Goal: Task Accomplishment & Management: Use online tool/utility

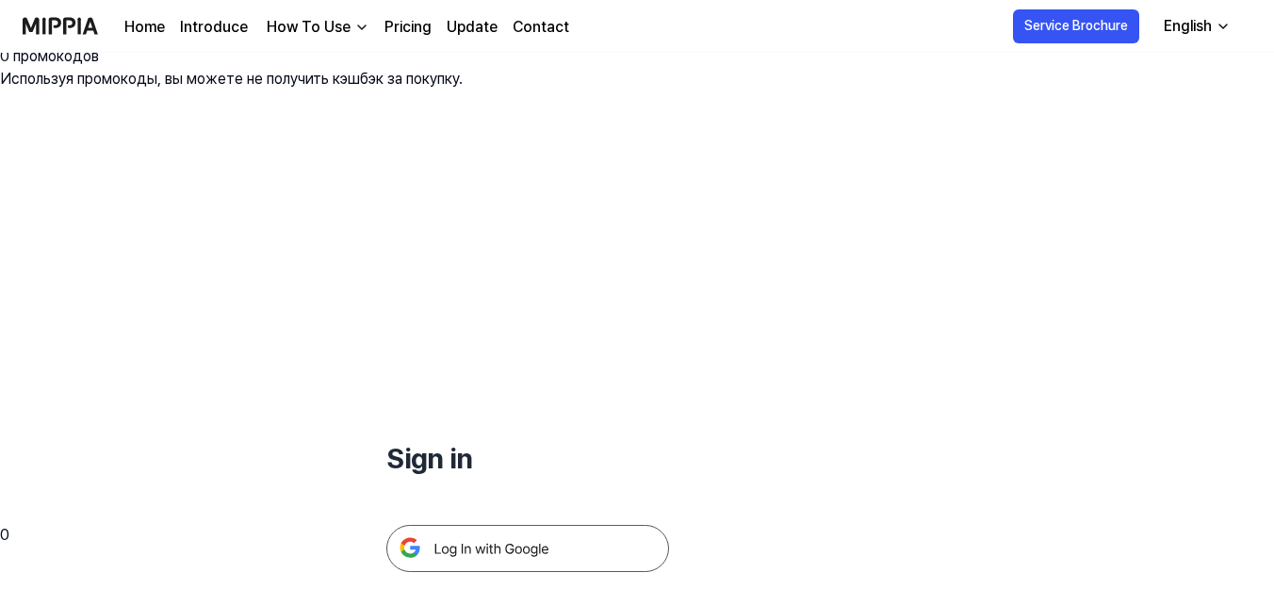
click at [509, 525] on img at bounding box center [527, 548] width 283 height 47
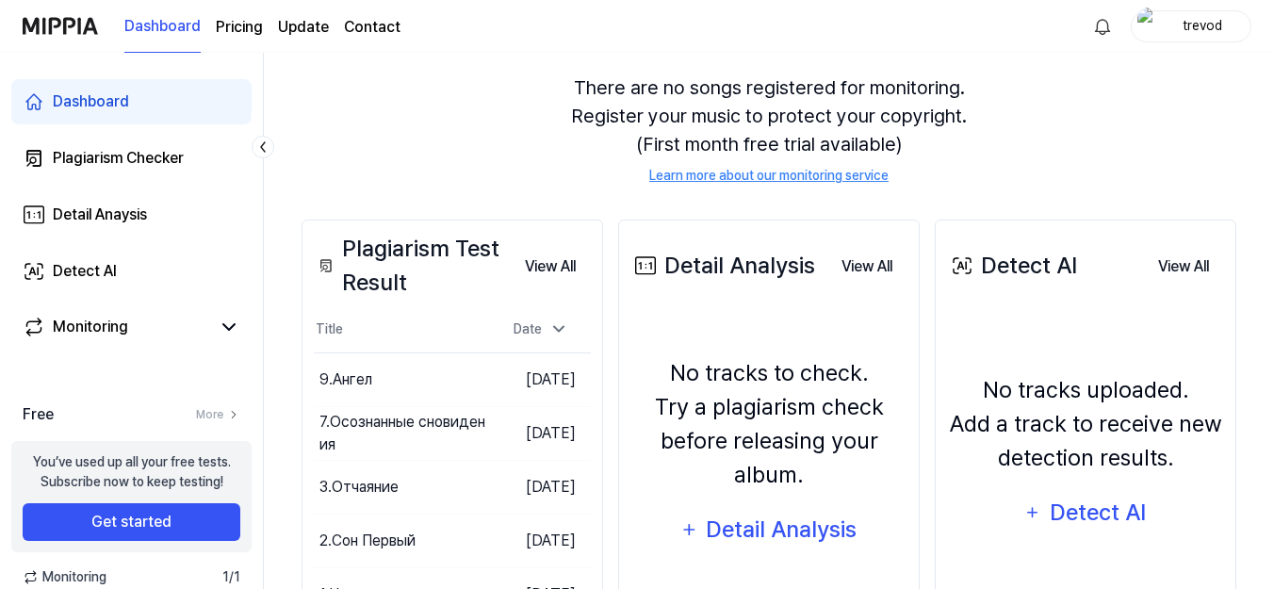
scroll to position [187, 0]
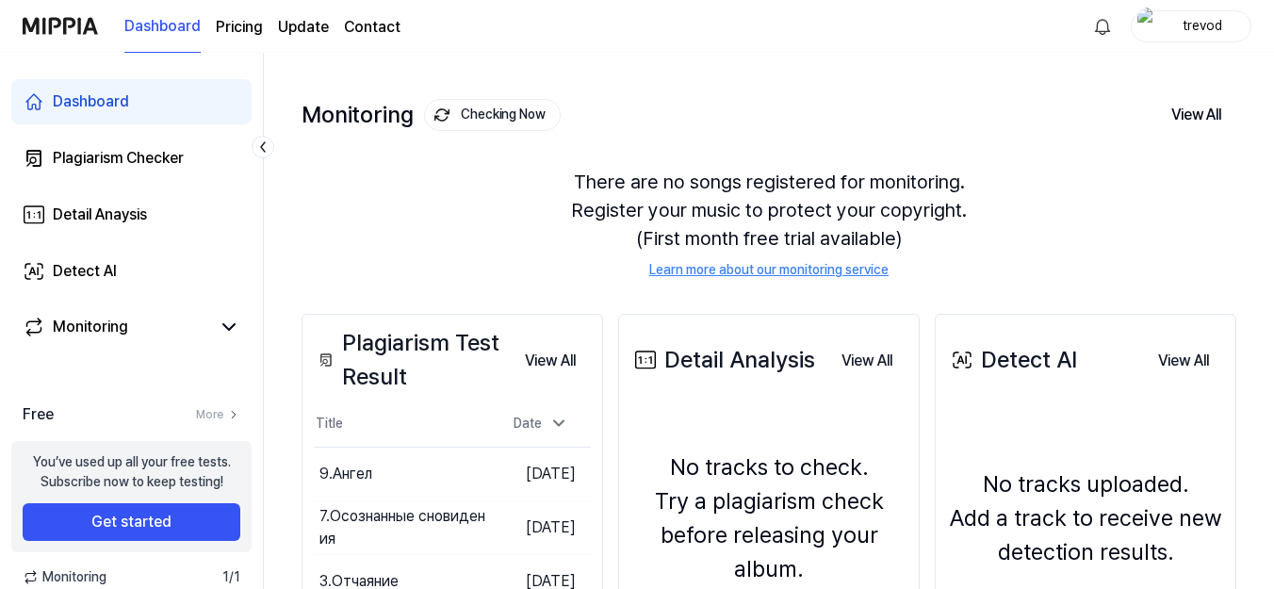
click at [1184, 23] on div "trevod" at bounding box center [1203, 25] width 74 height 21
click at [1088, 176] on button "Log out" at bounding box center [1131, 172] width 217 height 20
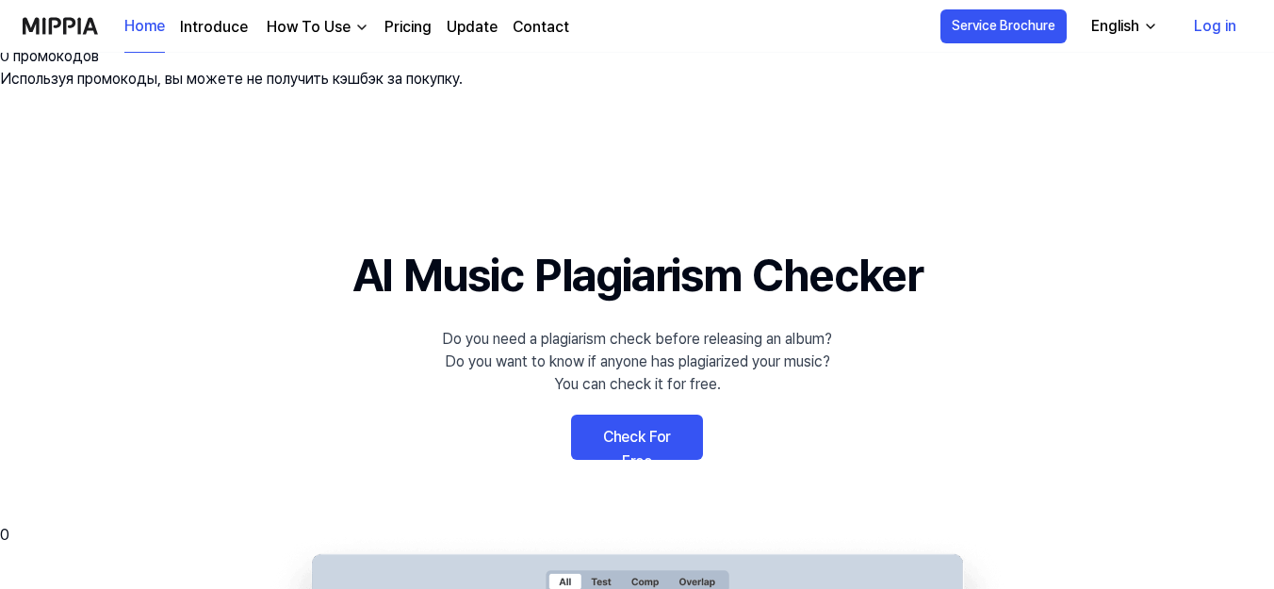
click at [1191, 29] on link "Log in" at bounding box center [1215, 26] width 73 height 53
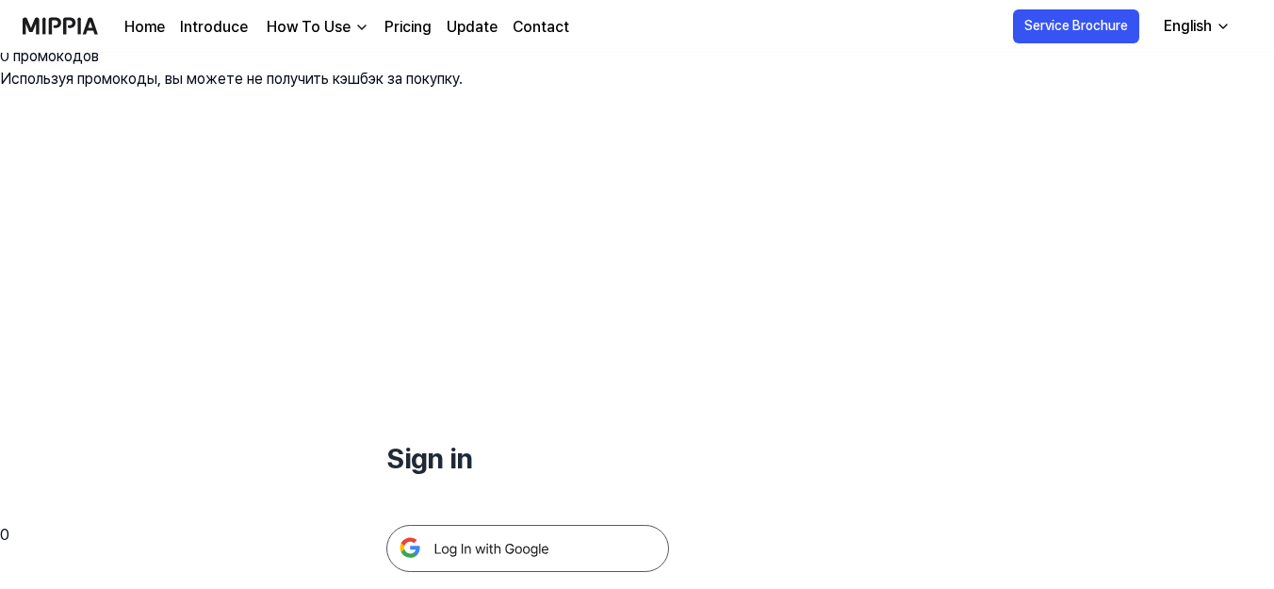
click at [570, 525] on img at bounding box center [527, 548] width 283 height 47
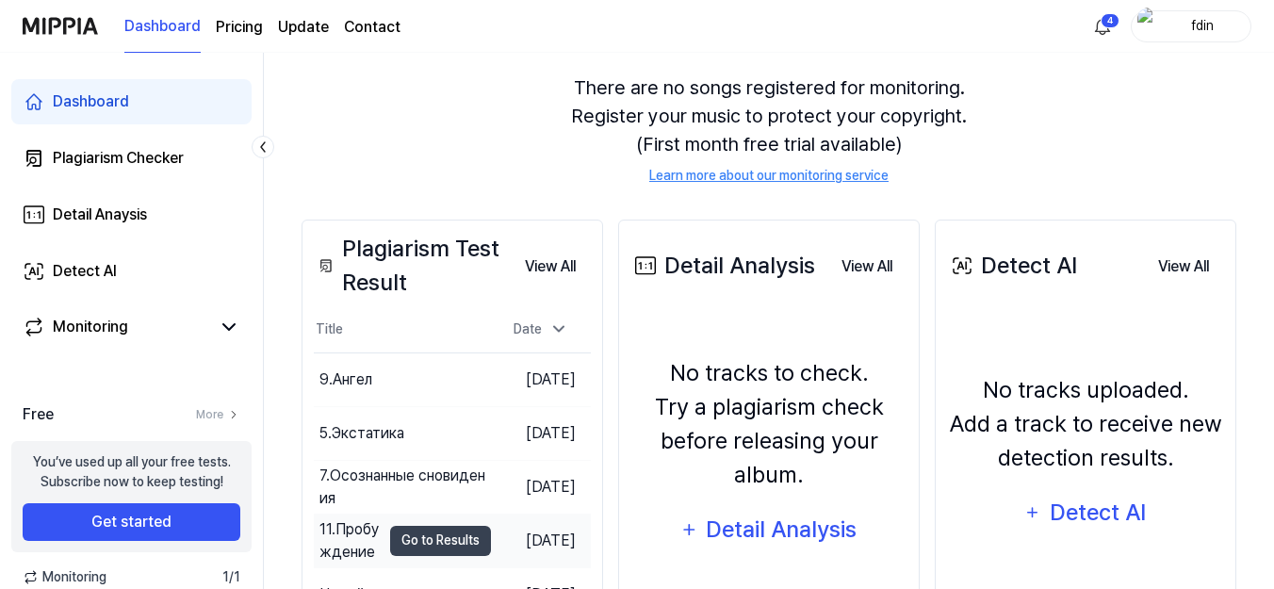
scroll to position [187, 0]
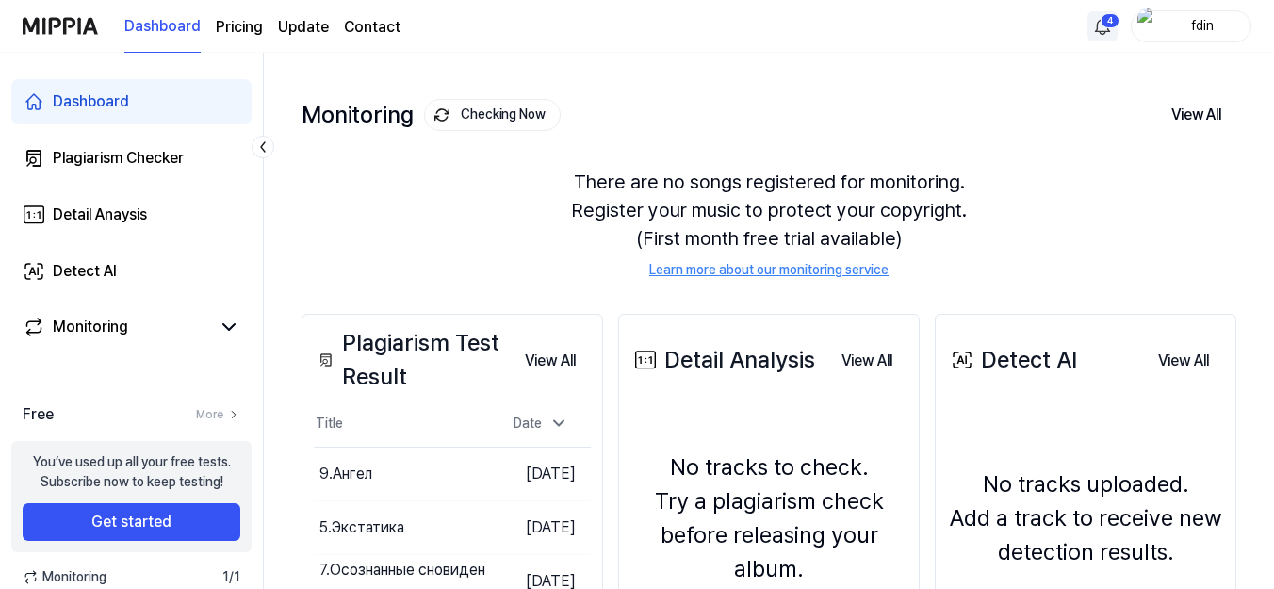
click at [1109, 32] on html "0 Мы нашли для undefined 0 промокодов Используя промокоды, вы можете не получит…" at bounding box center [637, 107] width 1274 height 589
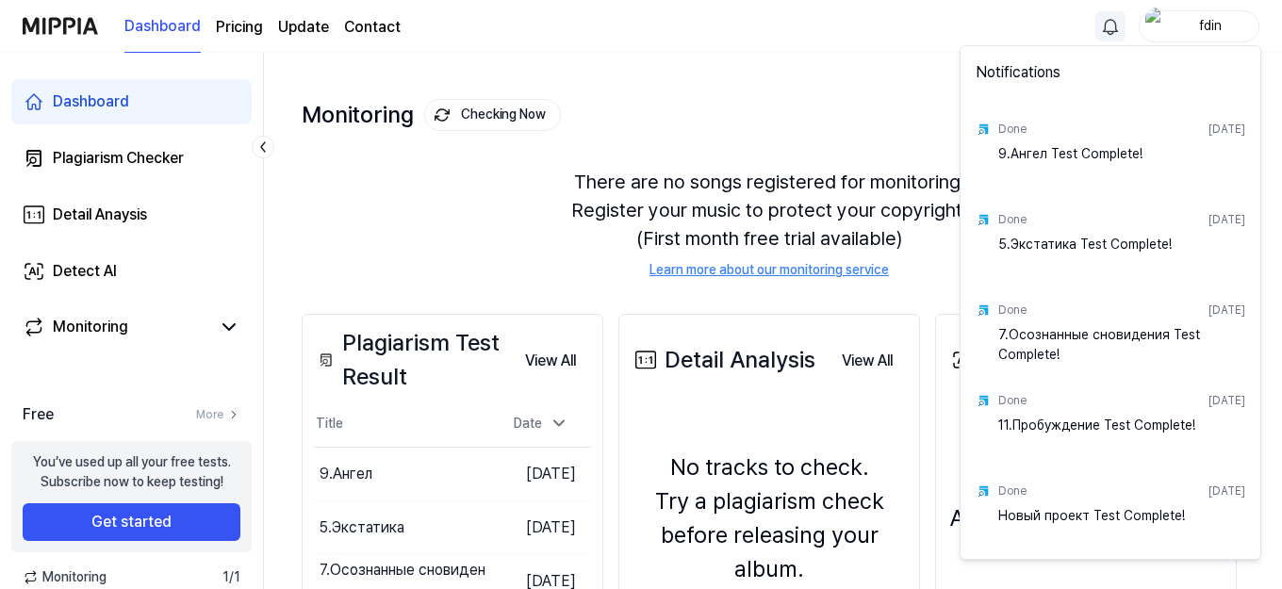
click at [371, 84] on html "0 Мы нашли для undefined 0 промокодов Используя промокоды, вы можете не получит…" at bounding box center [641, 107] width 1282 height 589
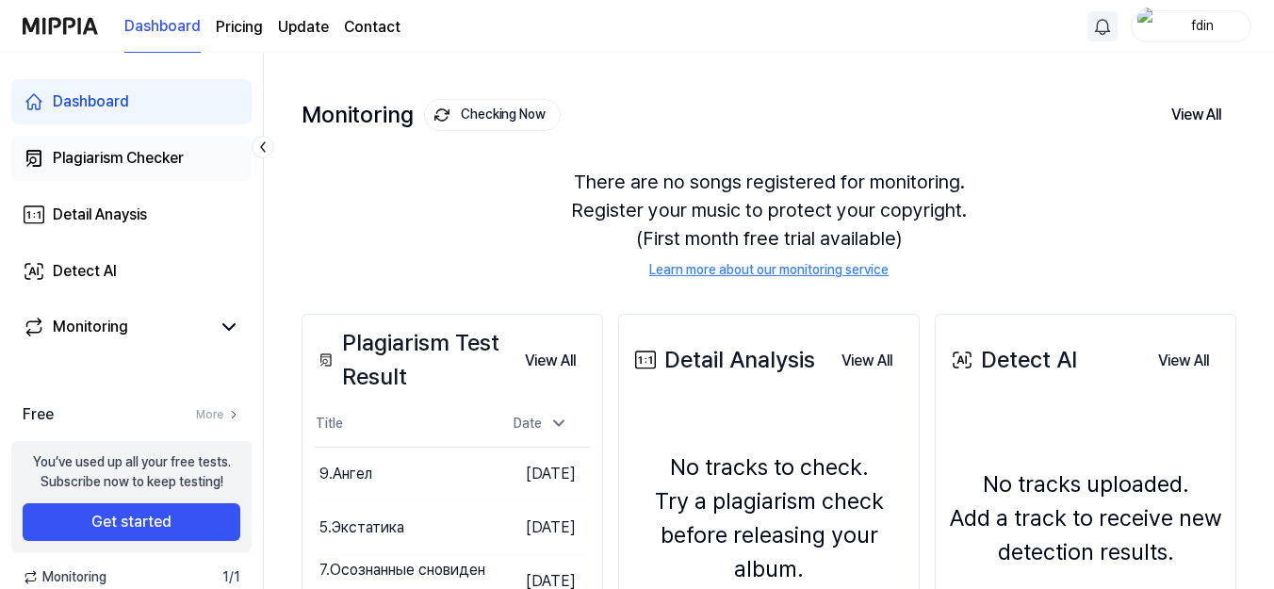
click at [129, 162] on div "Plagiarism Checker" at bounding box center [118, 158] width 131 height 23
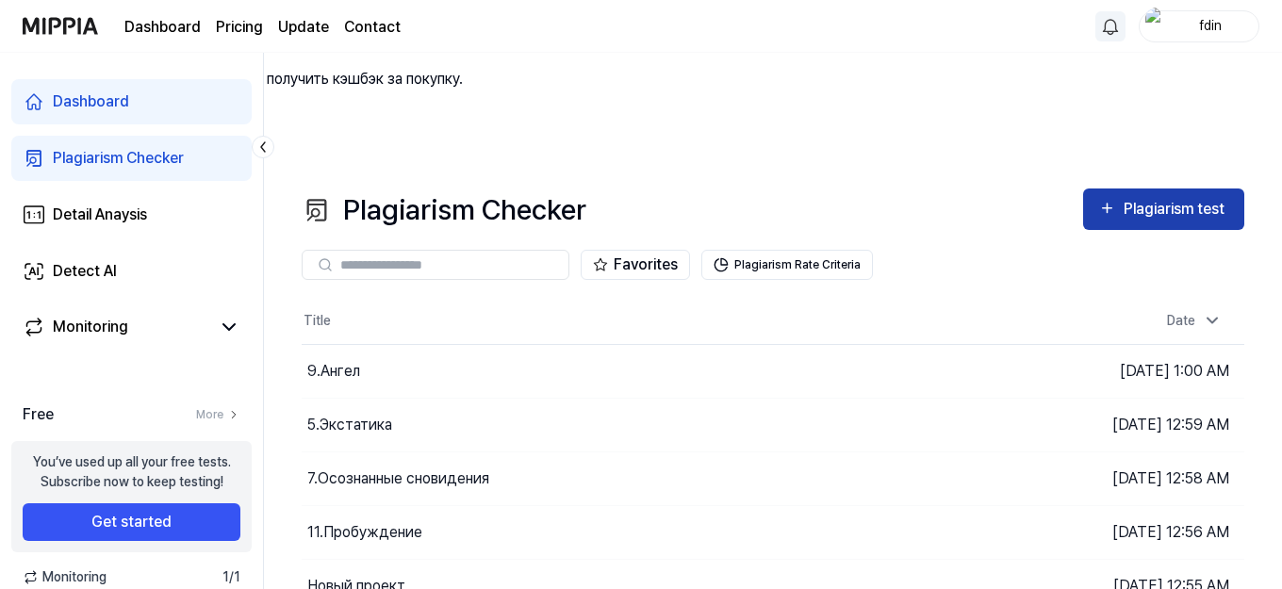
click at [1107, 197] on icon "button" at bounding box center [1107, 208] width 18 height 23
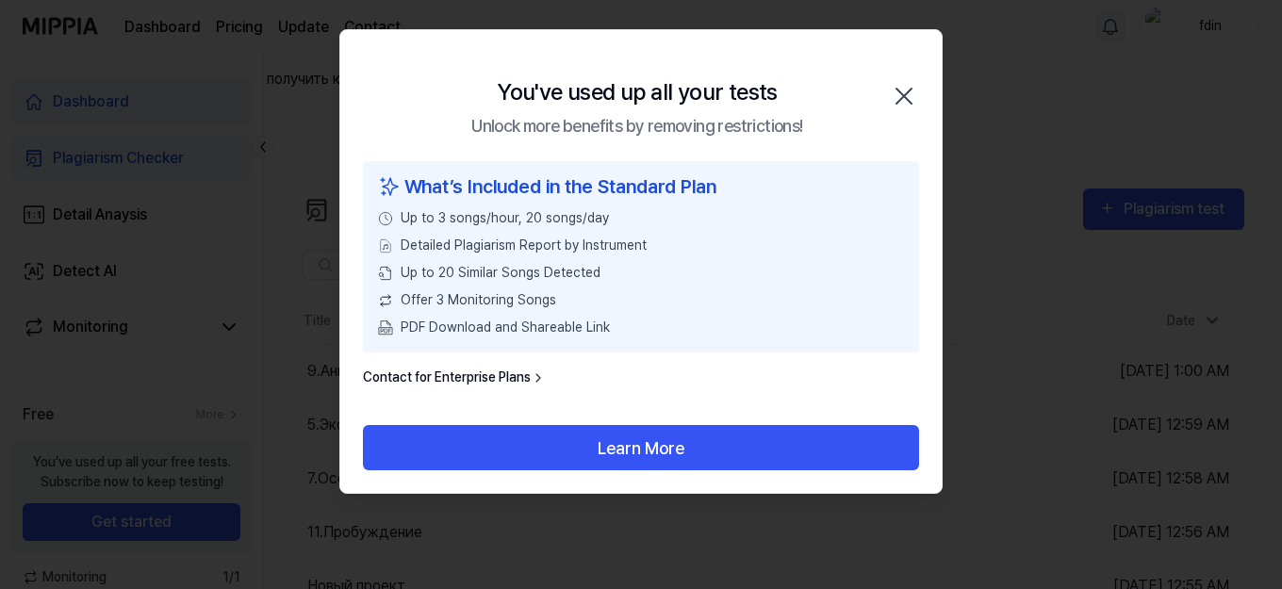
click at [917, 100] on icon "button" at bounding box center [904, 96] width 30 height 30
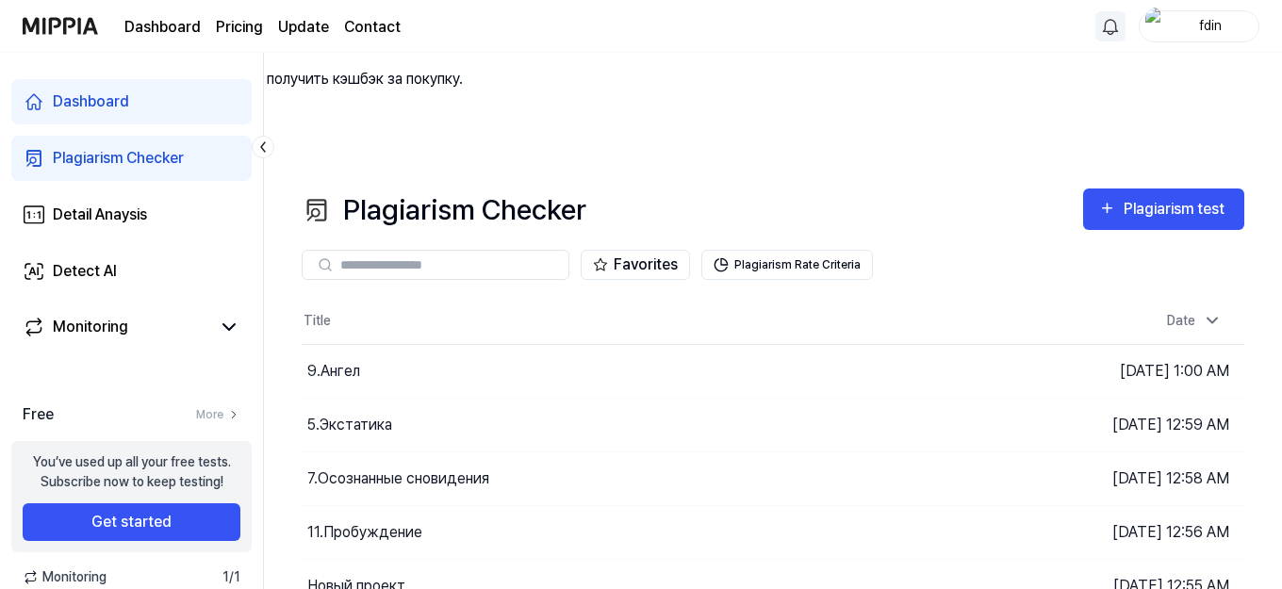
click at [1217, 25] on div "fdin" at bounding box center [1210, 25] width 74 height 21
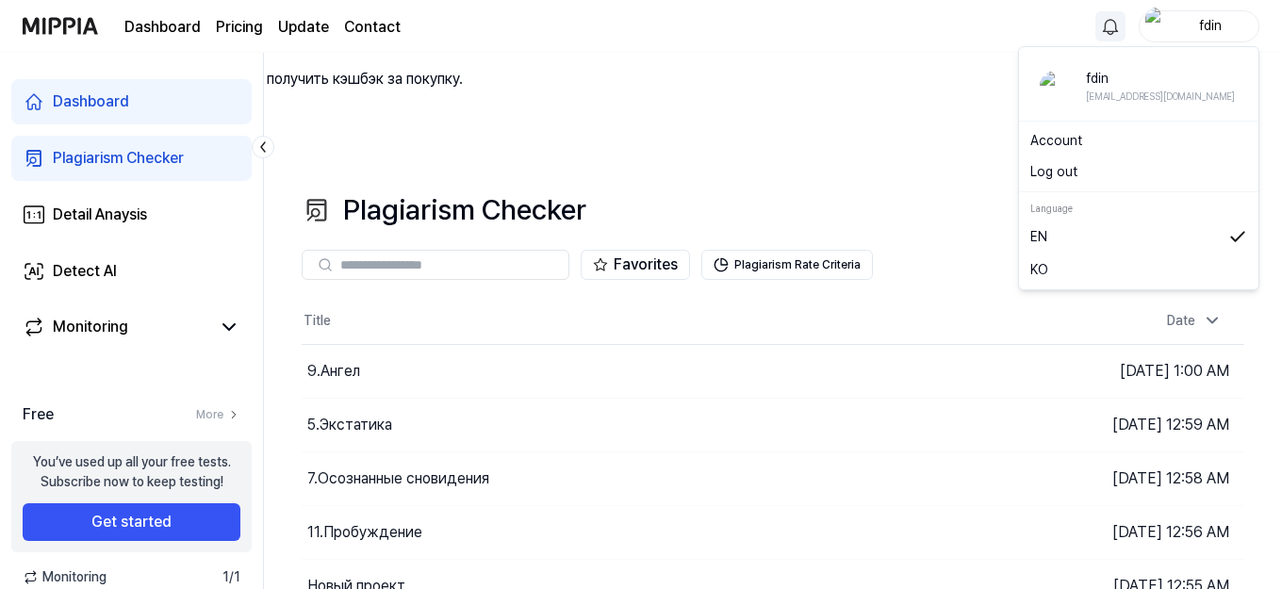
click at [1077, 176] on button "Log out" at bounding box center [1138, 172] width 217 height 20
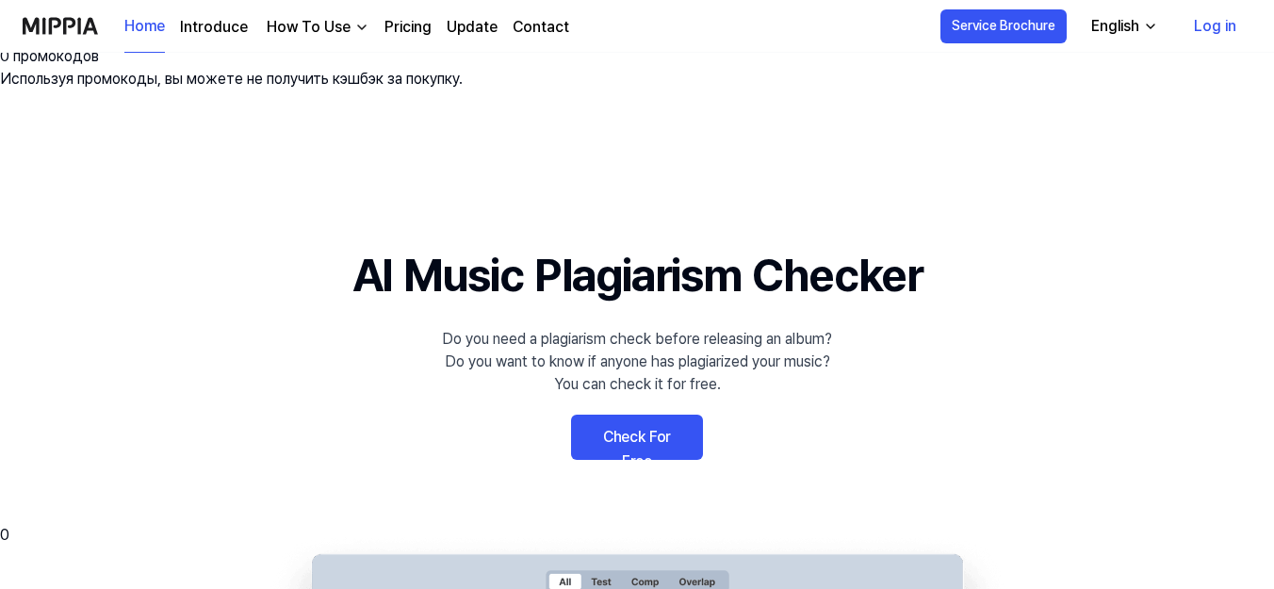
click at [1161, 313] on 배너 "AI Music Plagiarism Checker Do you need a plagiarism check before releasing an …" at bounding box center [637, 586] width 1274 height 690
click at [1203, 26] on link "Log in" at bounding box center [1215, 26] width 73 height 53
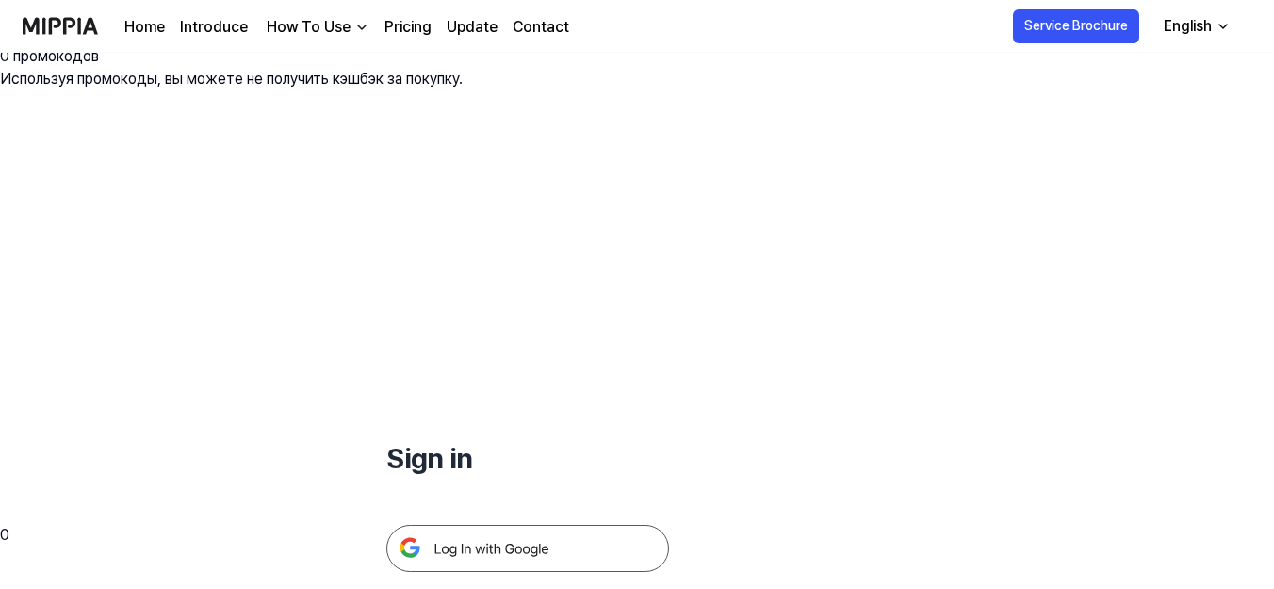
click at [1205, 27] on div "English" at bounding box center [1188, 26] width 56 height 23
click at [505, 525] on img at bounding box center [527, 548] width 283 height 47
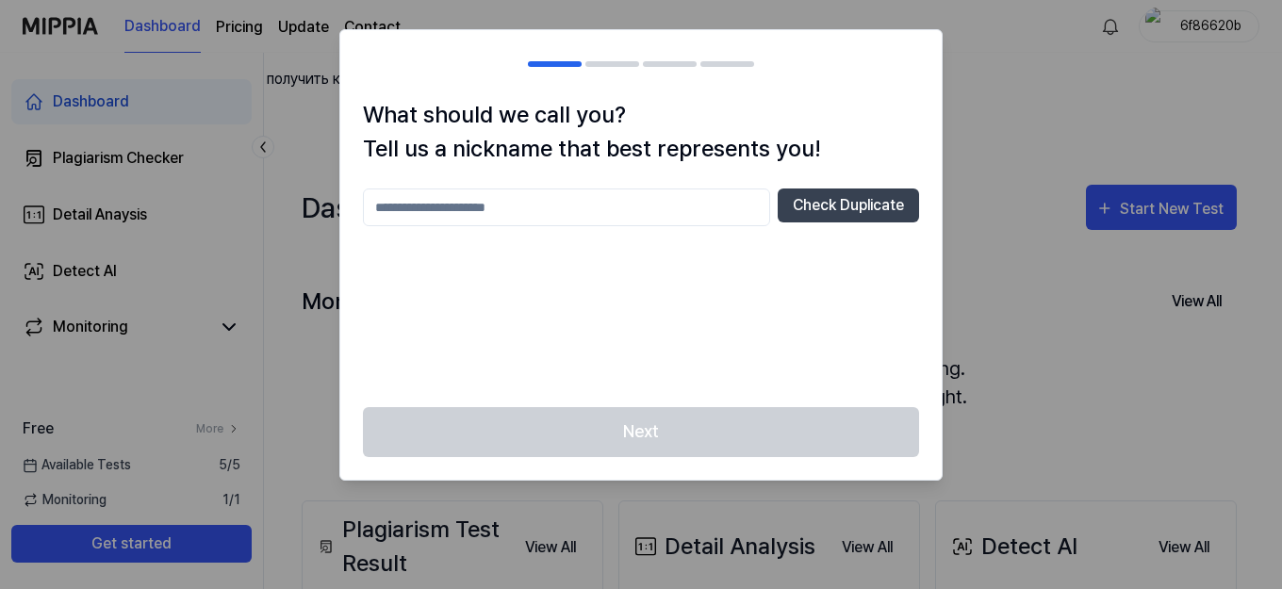
click at [693, 200] on input "text" at bounding box center [566, 207] width 407 height 38
type input "**********"
click at [844, 218] on button "Check Duplicate" at bounding box center [847, 205] width 141 height 34
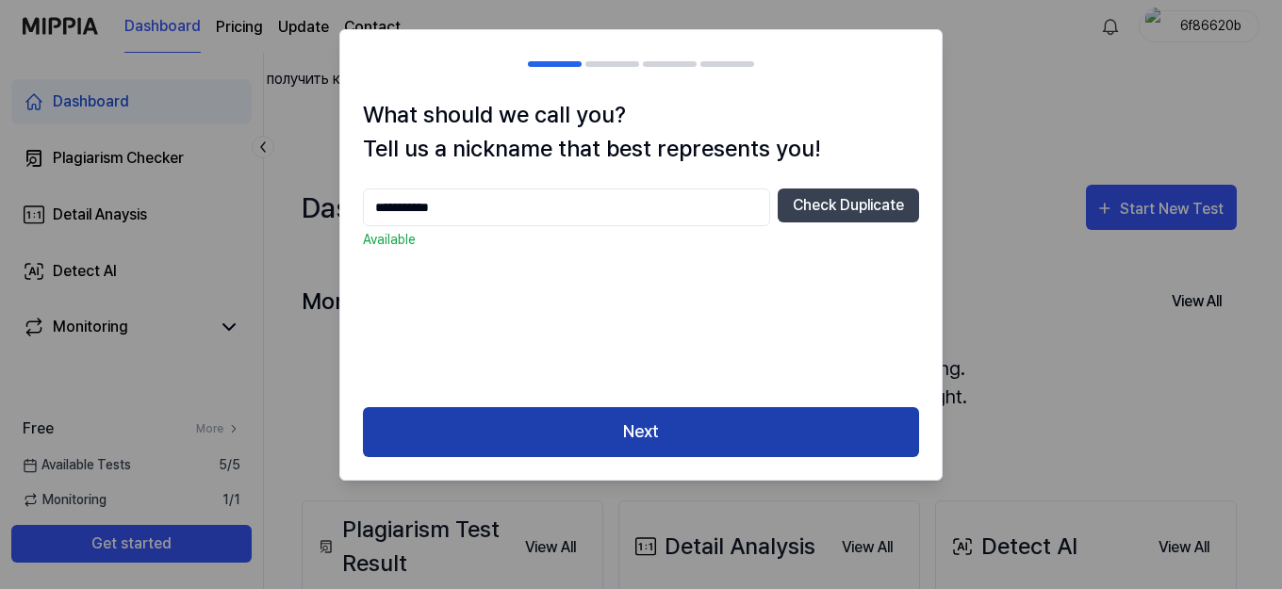
click at [715, 427] on button "Next" at bounding box center [641, 432] width 556 height 50
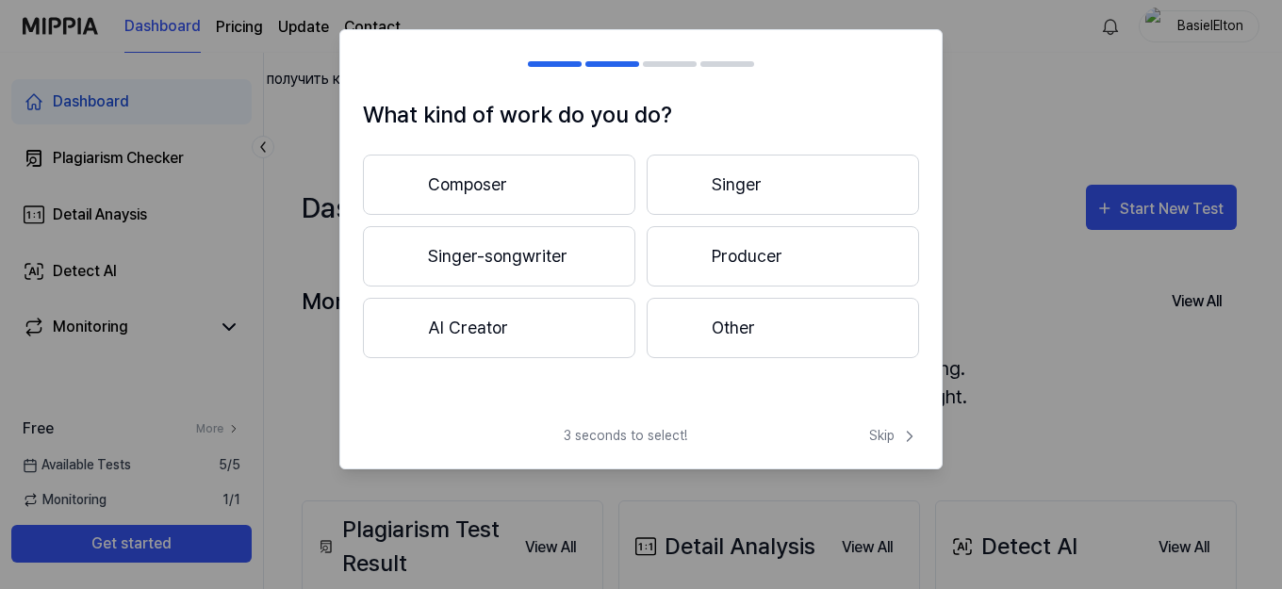
click at [786, 328] on button "Other" at bounding box center [782, 328] width 272 height 60
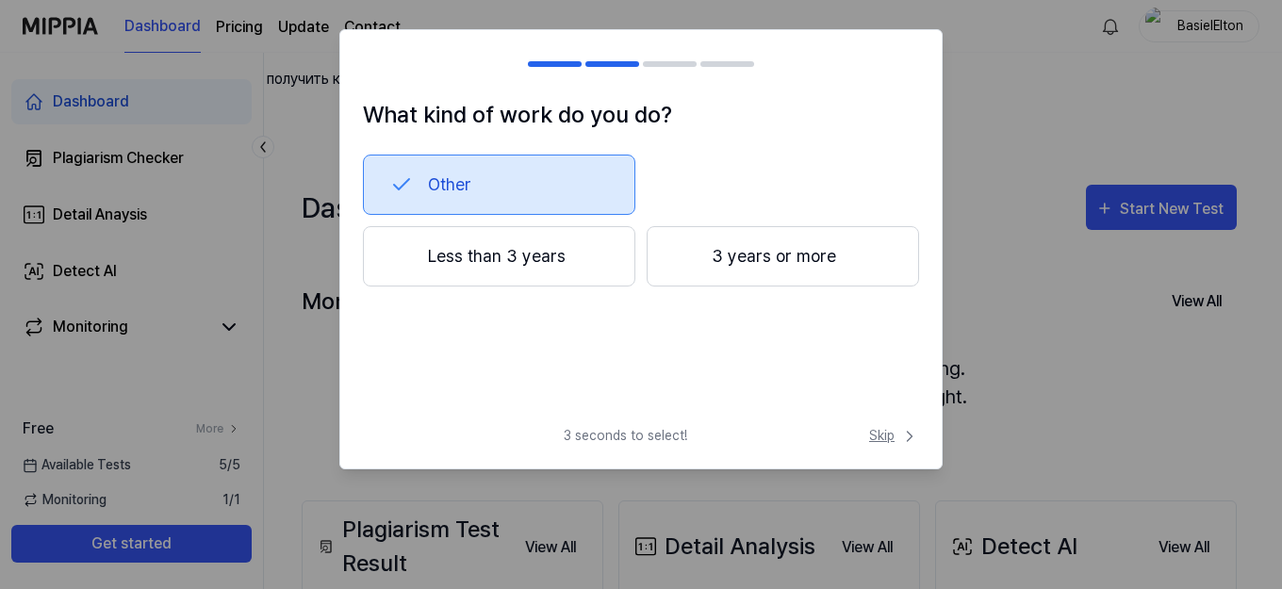
click at [906, 438] on icon at bounding box center [909, 436] width 19 height 19
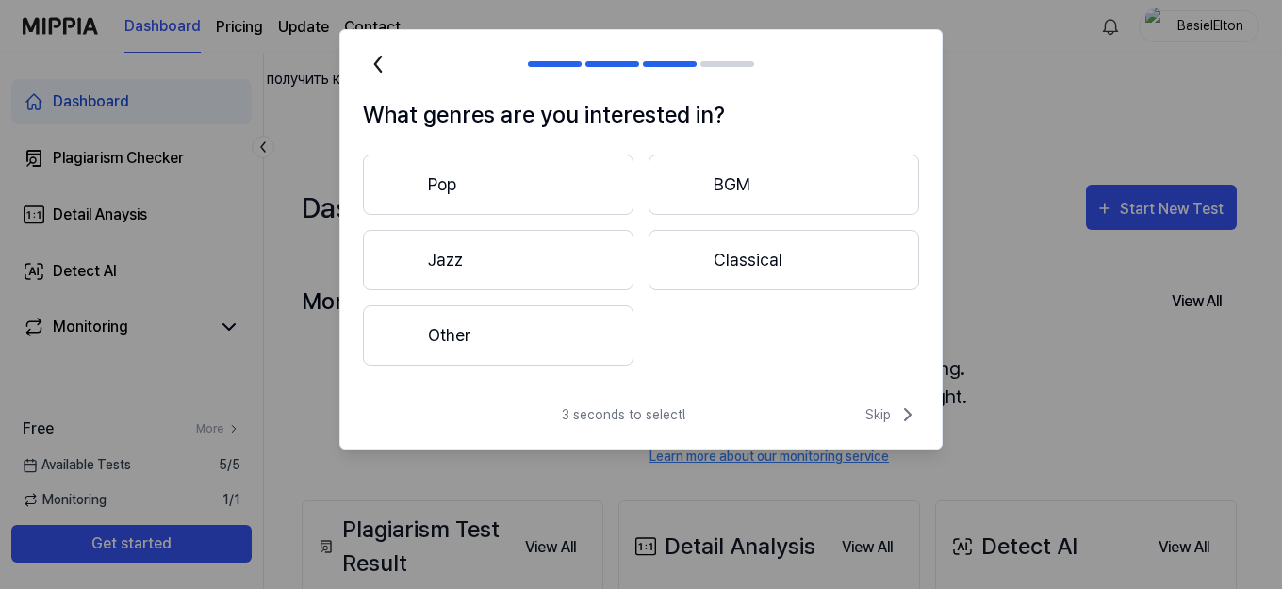
click at [806, 264] on button "Classical" at bounding box center [783, 260] width 270 height 60
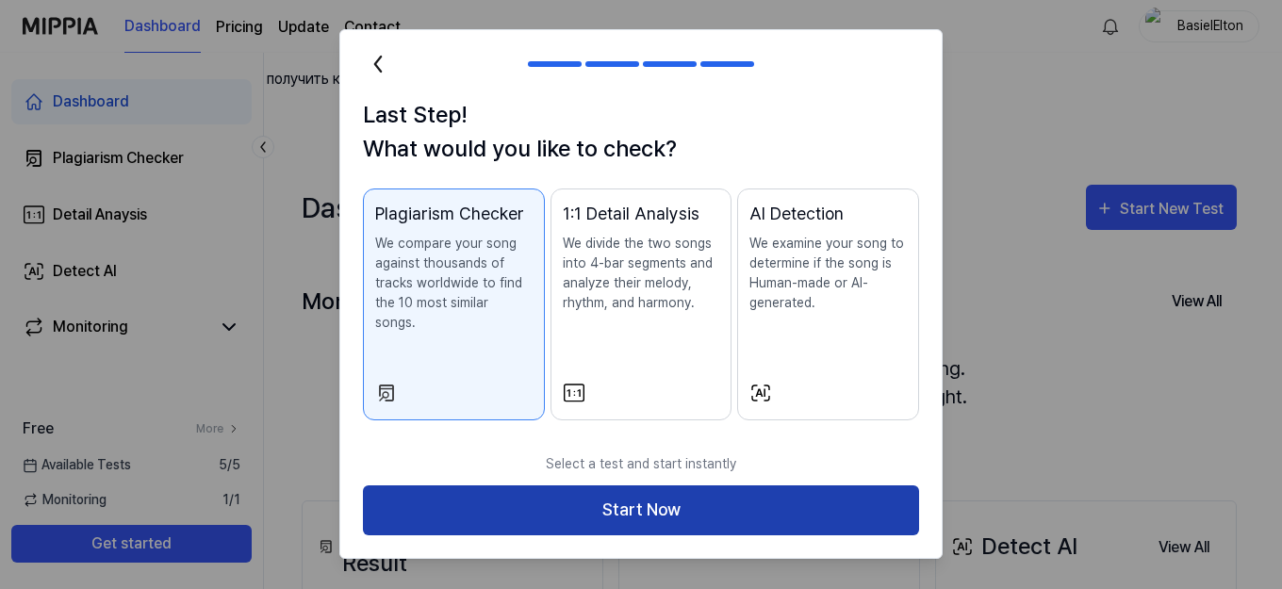
click at [724, 509] on button "Start Now" at bounding box center [641, 510] width 556 height 50
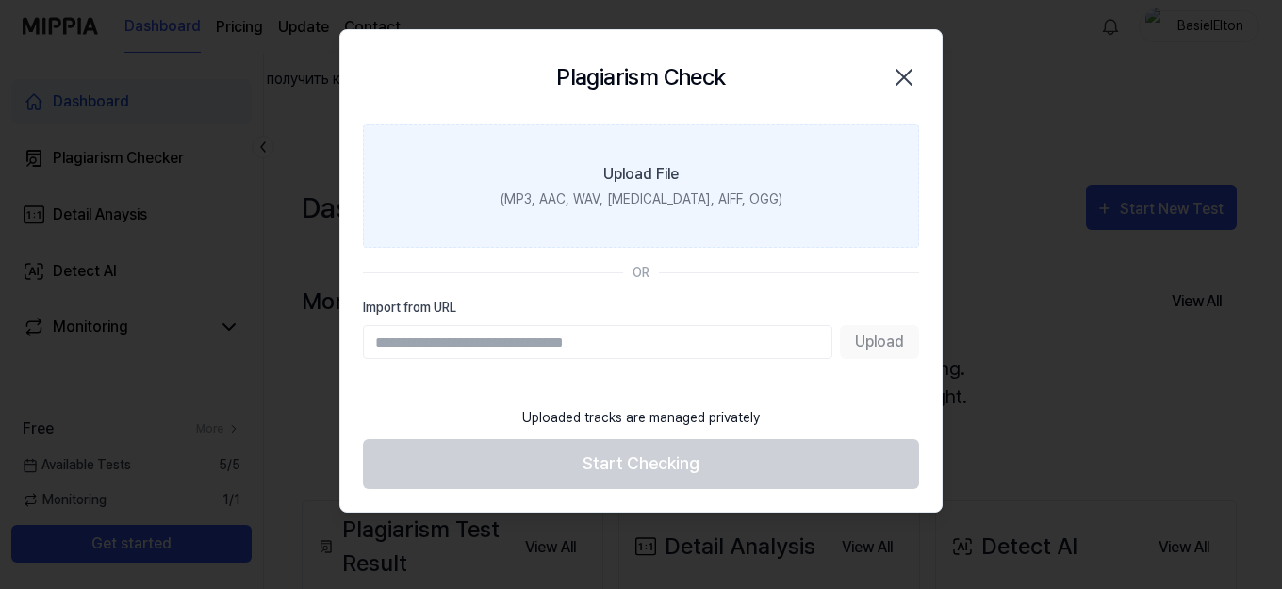
click at [630, 169] on div "Upload File" at bounding box center [640, 174] width 75 height 23
click at [0, 0] on input "Upload File (MP3, AAC, WAV, FLAC, AIFF, OGG)" at bounding box center [0, 0] width 0 height 0
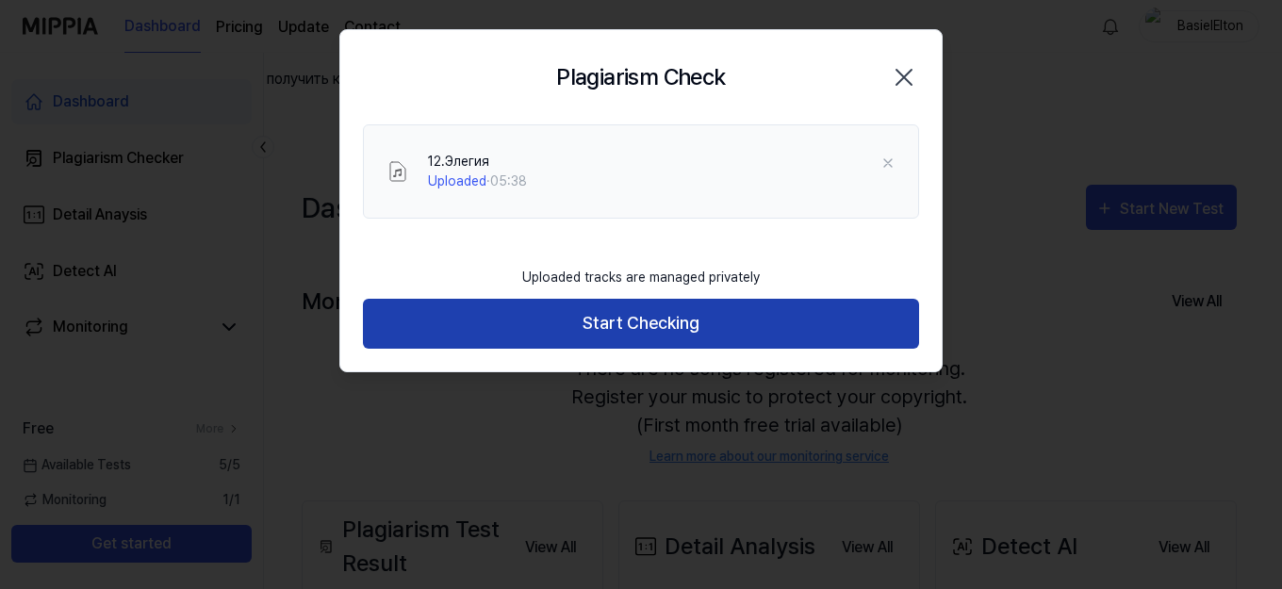
click at [630, 310] on button "Start Checking" at bounding box center [641, 324] width 556 height 50
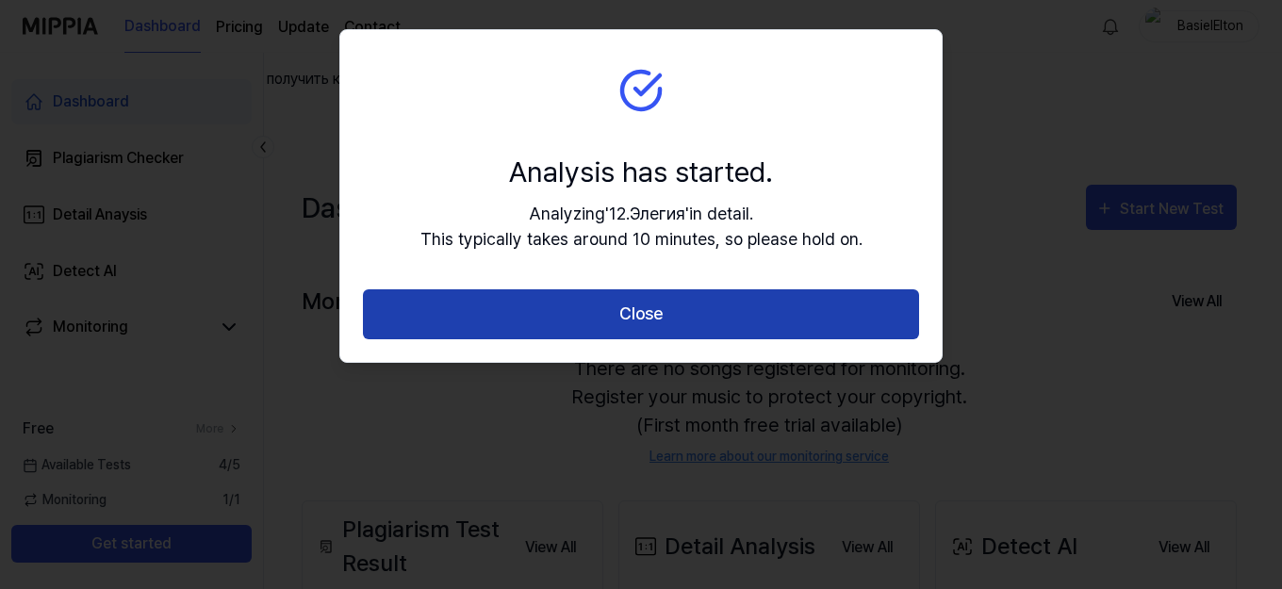
click at [671, 314] on button "Close" at bounding box center [641, 314] width 556 height 50
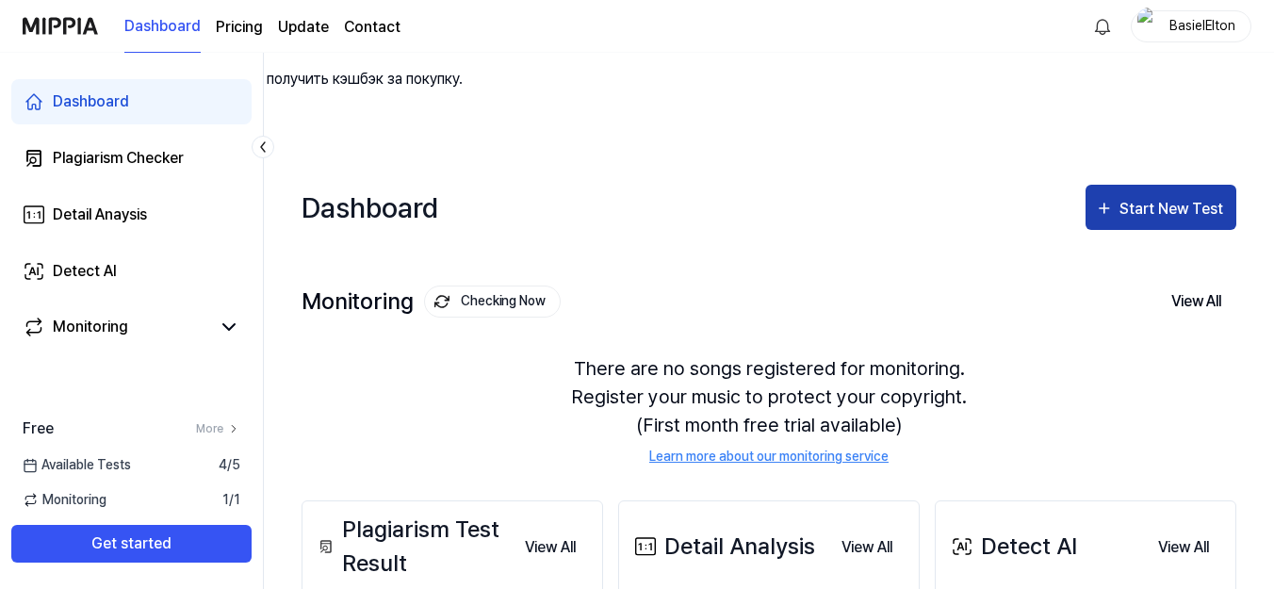
click at [1175, 197] on div "Start New Test" at bounding box center [1173, 209] width 107 height 25
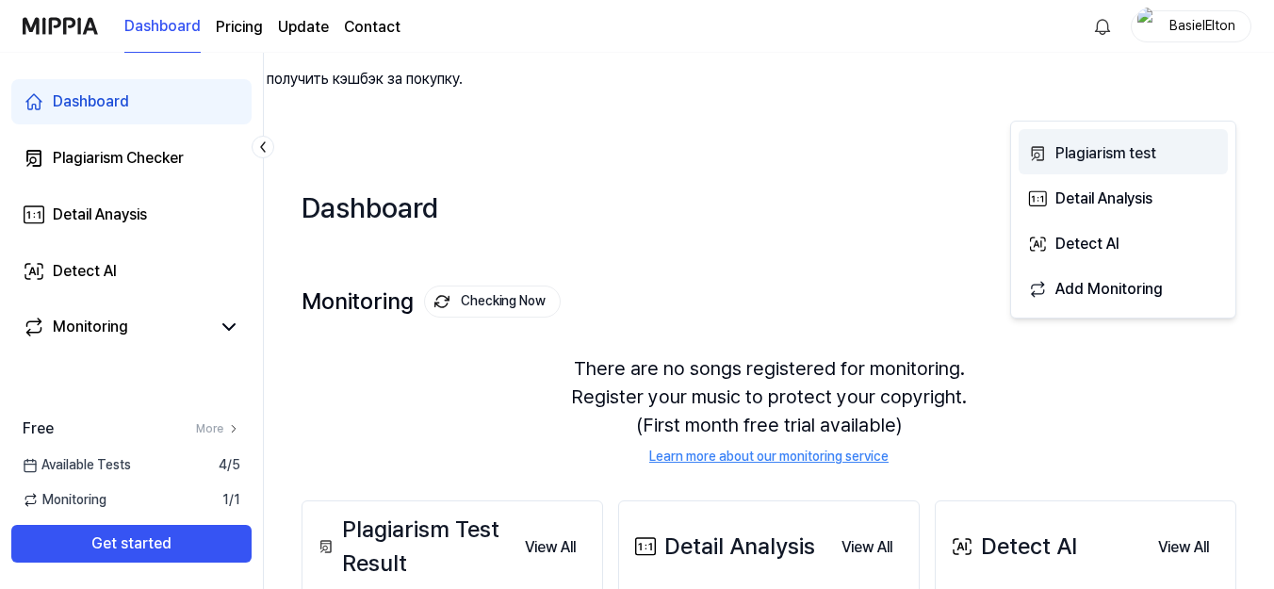
click at [1139, 152] on div "Plagiarism test" at bounding box center [1137, 153] width 164 height 25
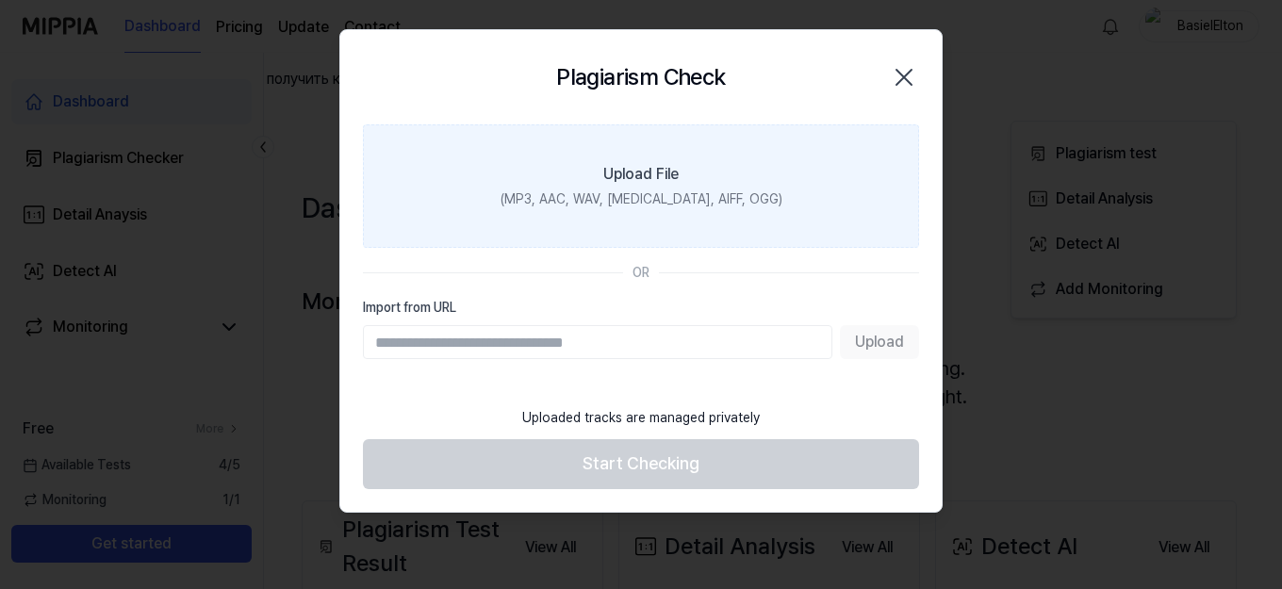
click at [591, 165] on label "Upload File (MP3, AAC, WAV, FLAC, AIFF, OGG)" at bounding box center [641, 185] width 556 height 123
click at [0, 0] on input "Upload File (MP3, AAC, WAV, FLAC, AIFF, OGG)" at bounding box center [0, 0] width 0 height 0
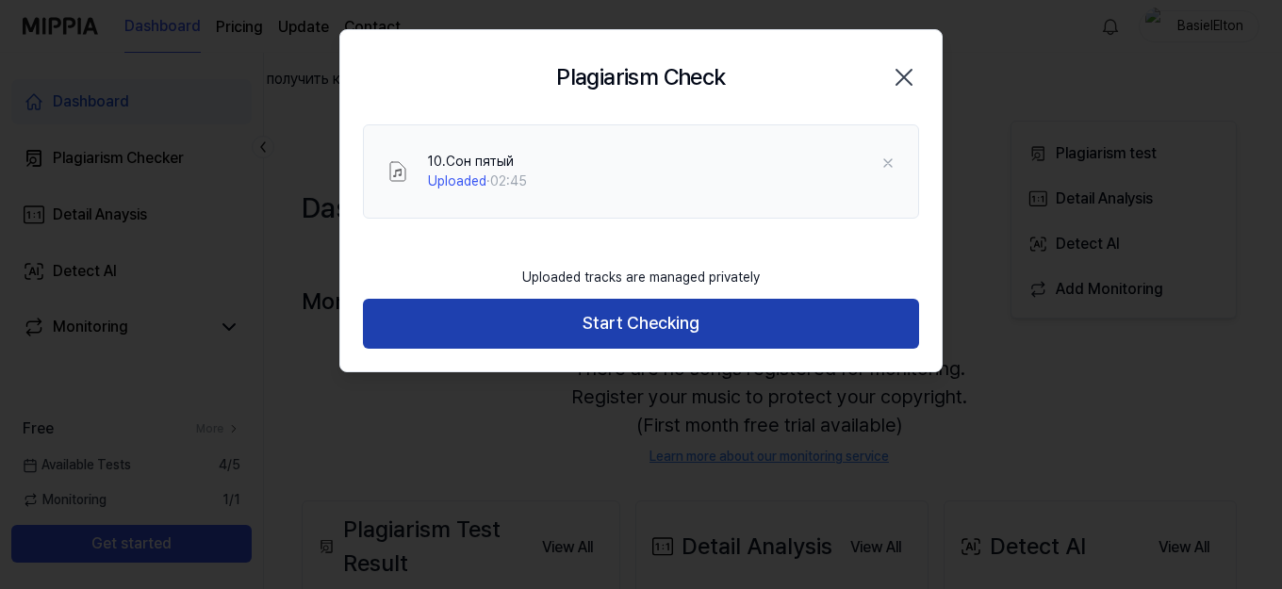
click at [609, 316] on button "Start Checking" at bounding box center [641, 324] width 556 height 50
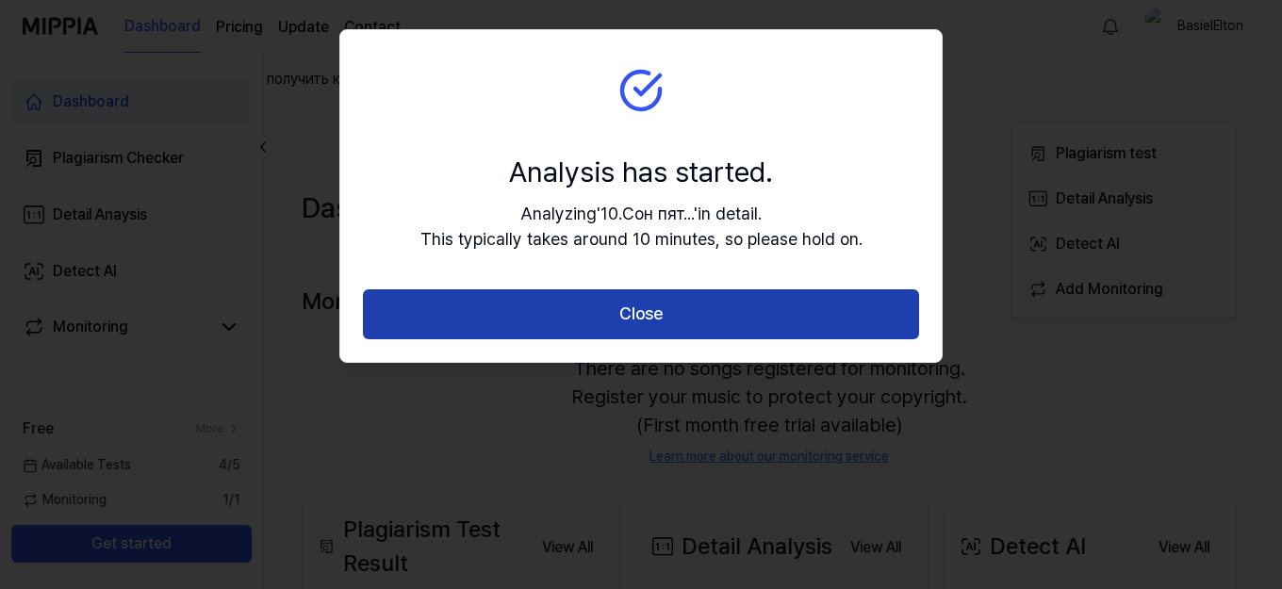
click at [652, 321] on button "Close" at bounding box center [641, 314] width 556 height 50
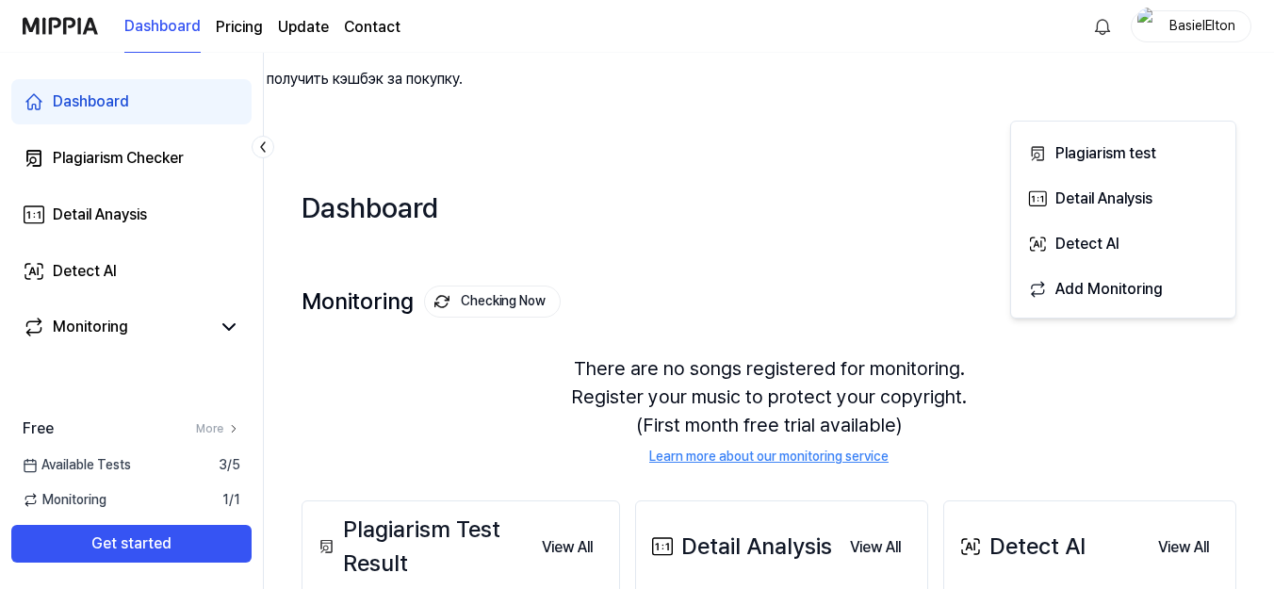
click at [1172, 185] on button "Start New Test" at bounding box center [1161, 207] width 151 height 45
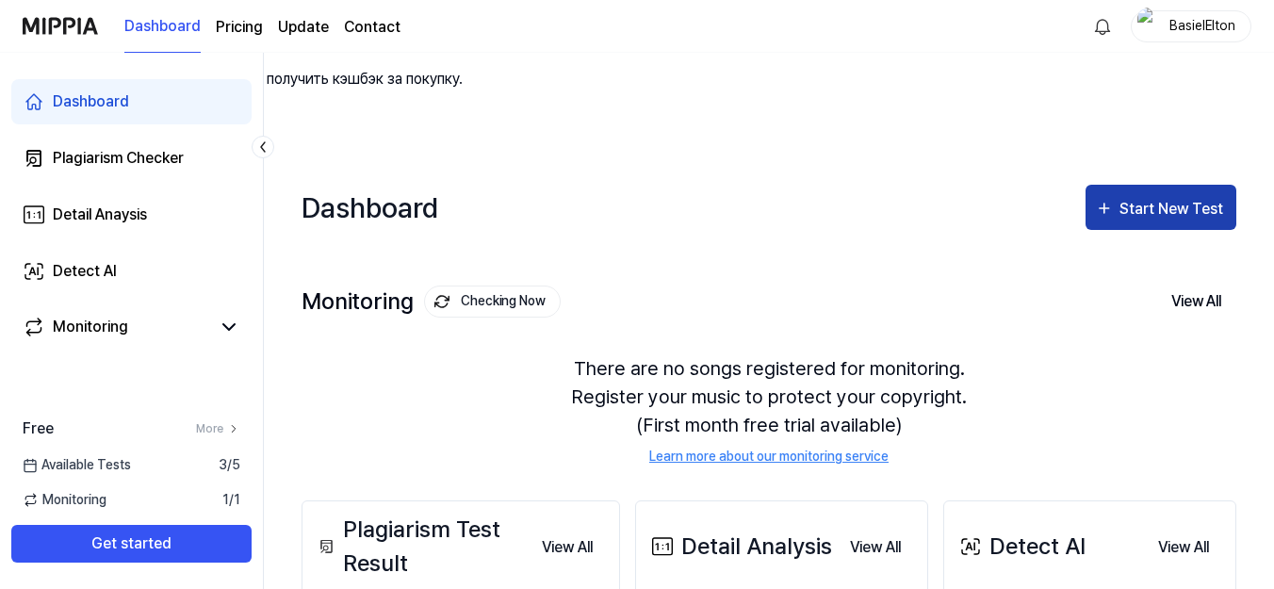
click at [1159, 197] on div "Start New Test" at bounding box center [1173, 209] width 107 height 25
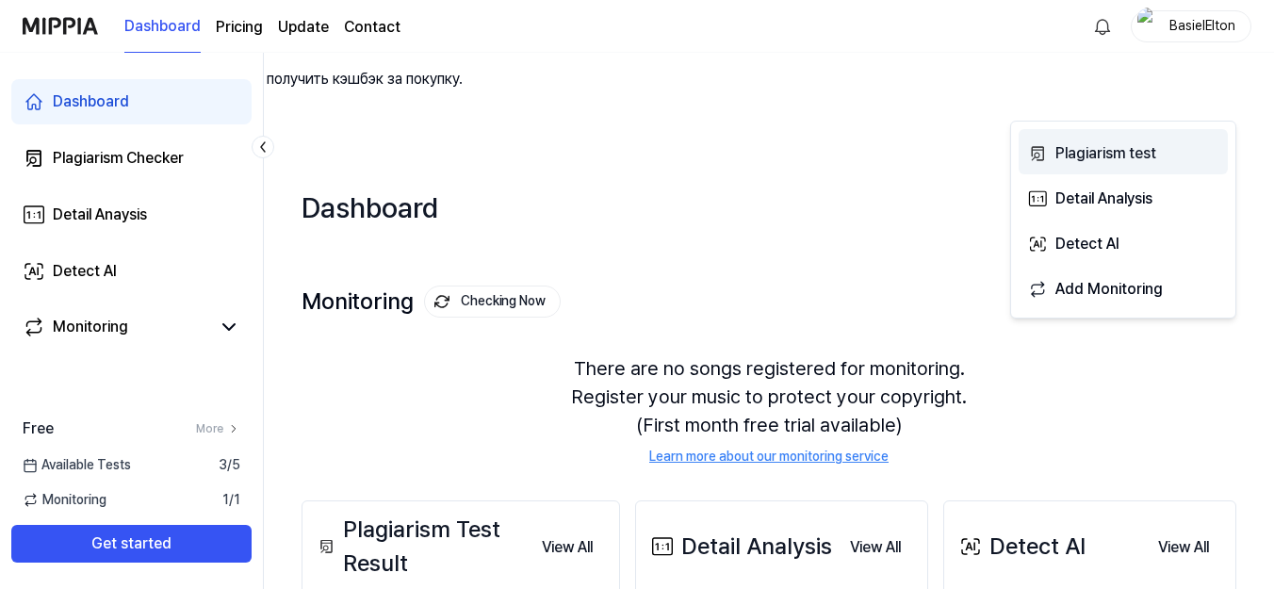
click at [1110, 141] on div "Plagiarism test" at bounding box center [1137, 153] width 164 height 25
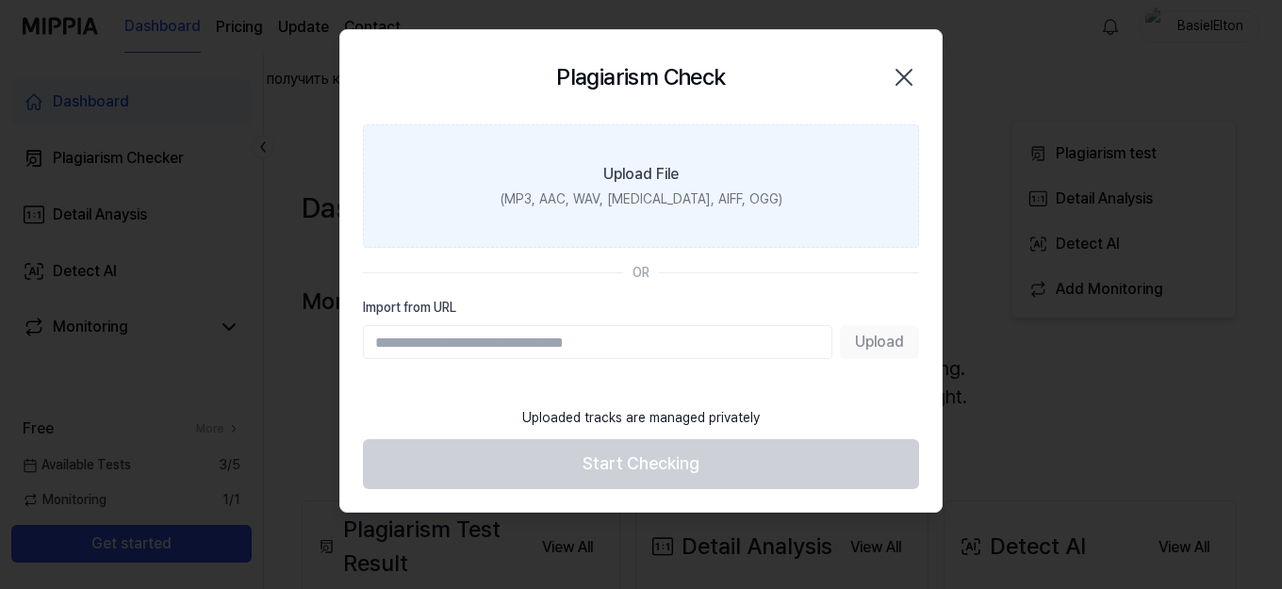
click at [630, 183] on div "Upload File" at bounding box center [640, 174] width 75 height 23
click at [0, 0] on input "Upload File (MP3, AAC, WAV, FLAC, AIFF, OGG)" at bounding box center [0, 0] width 0 height 0
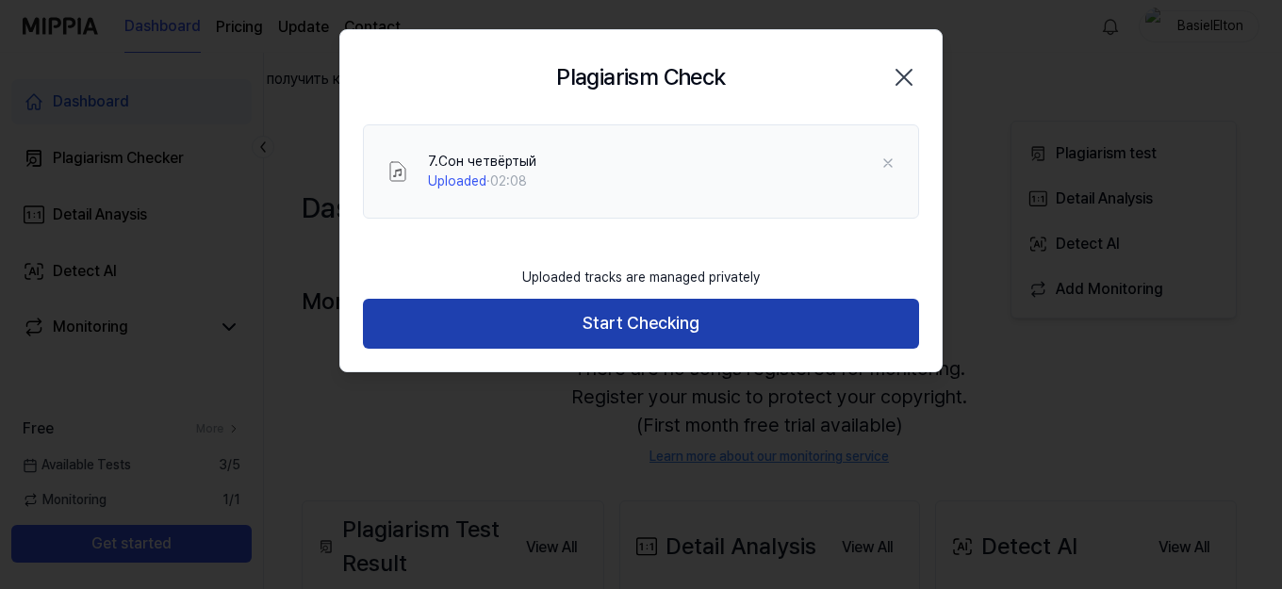
click at [689, 307] on button "Start Checking" at bounding box center [641, 324] width 556 height 50
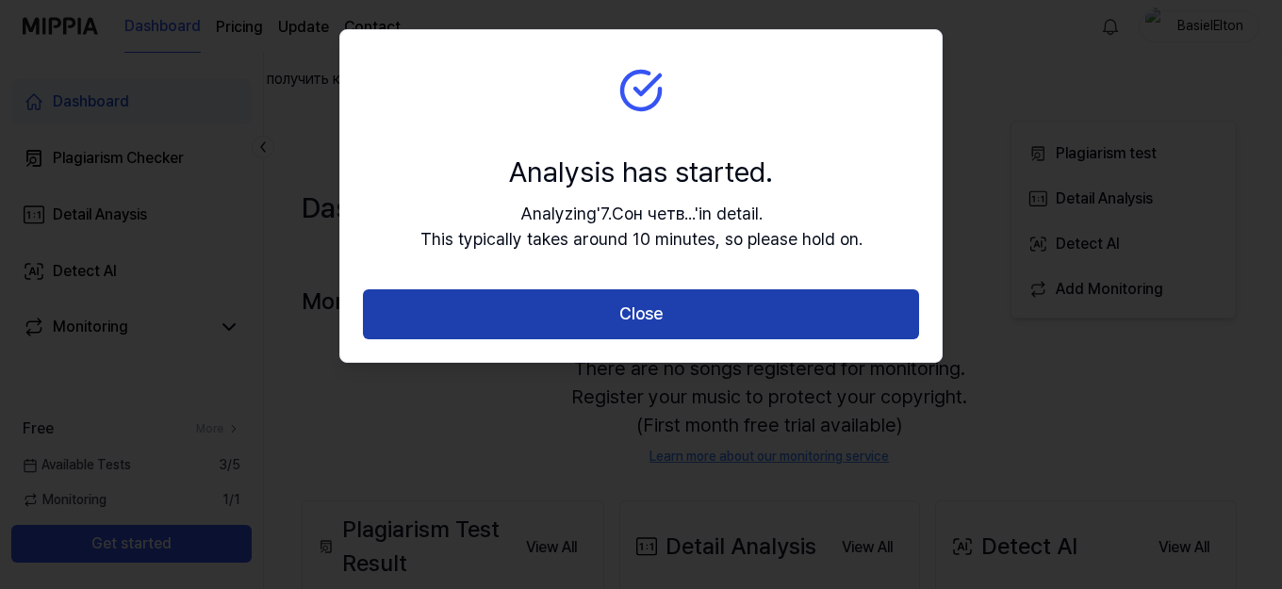
click at [656, 318] on button "Close" at bounding box center [641, 314] width 556 height 50
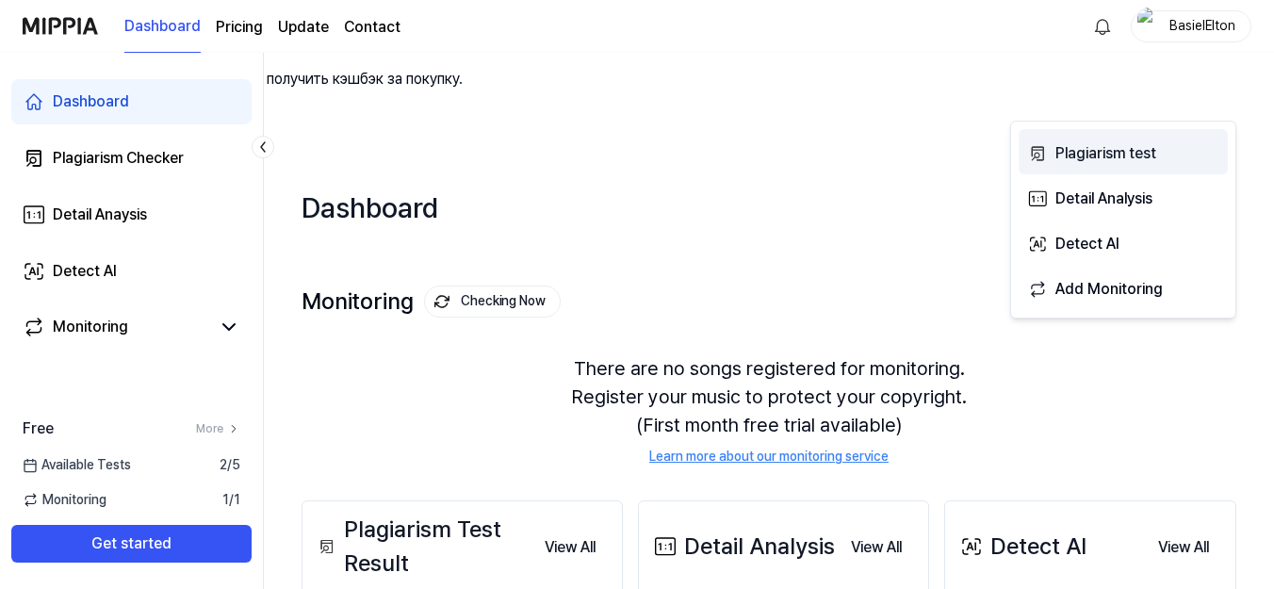
click at [1122, 153] on div "Plagiarism test" at bounding box center [1137, 153] width 164 height 25
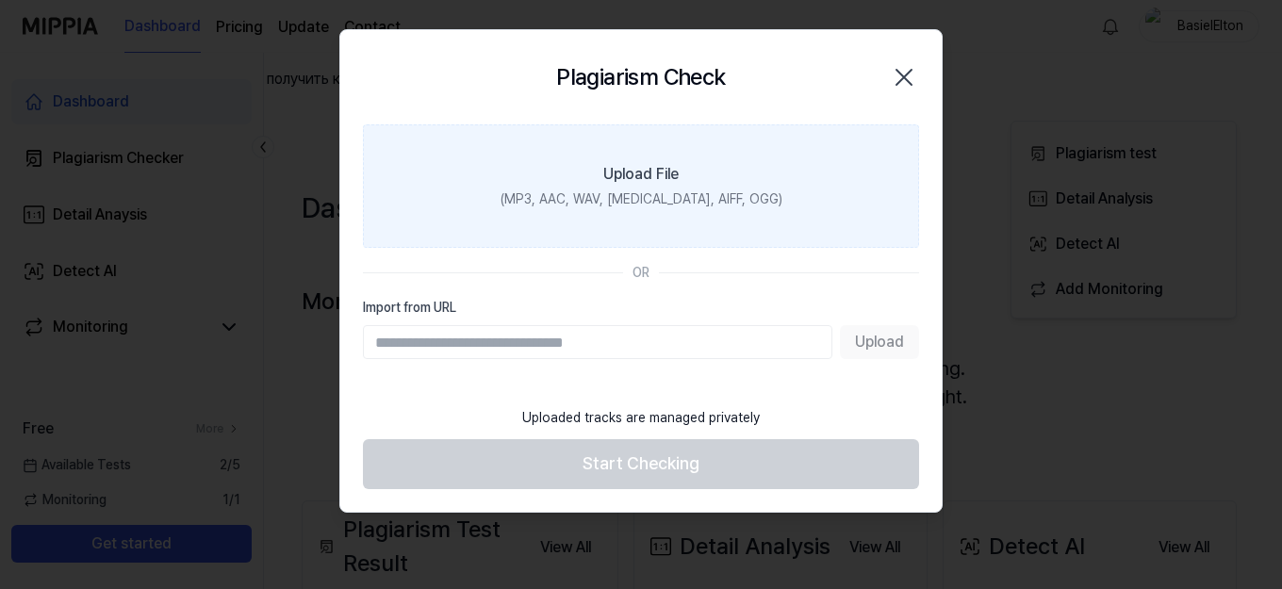
click at [671, 174] on div "Upload File" at bounding box center [640, 174] width 75 height 23
click at [0, 0] on input "Upload File (MP3, AAC, WAV, FLAC, AIFF, OGG)" at bounding box center [0, 0] width 0 height 0
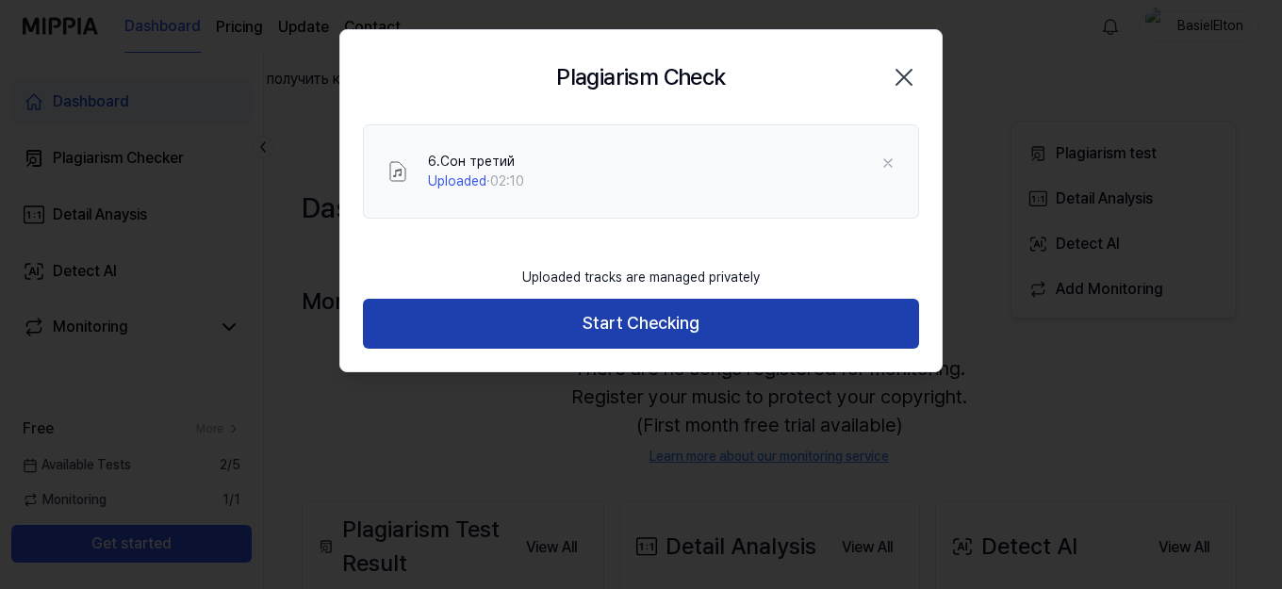
click at [708, 323] on button "Start Checking" at bounding box center [641, 324] width 556 height 50
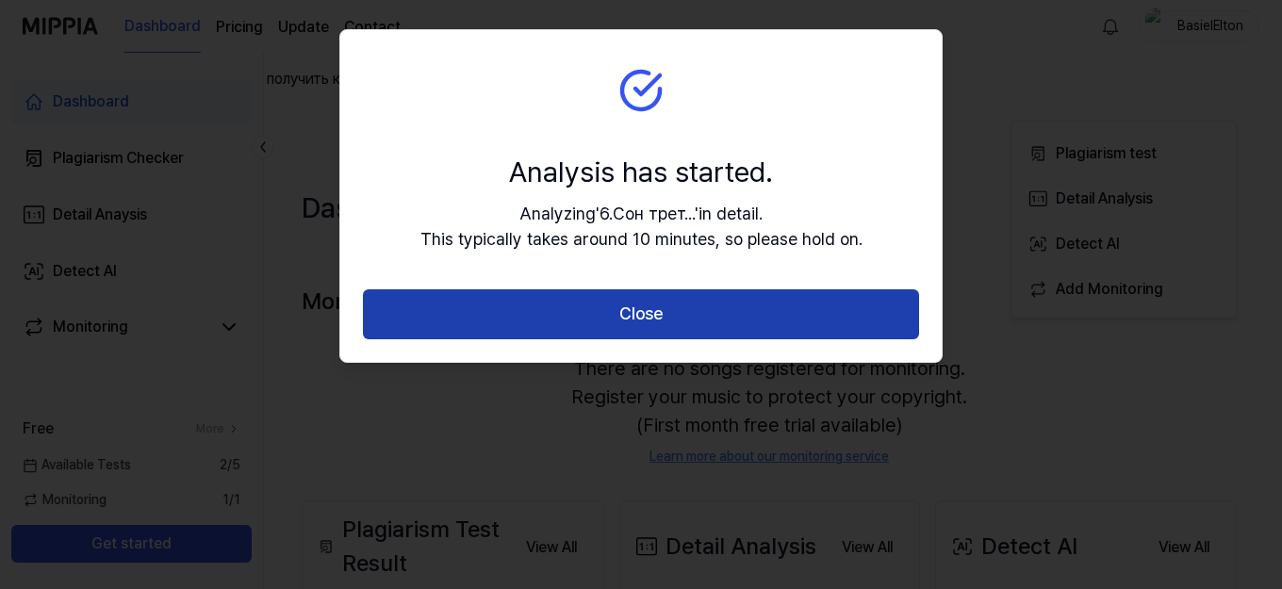
click at [662, 319] on button "Close" at bounding box center [641, 314] width 556 height 50
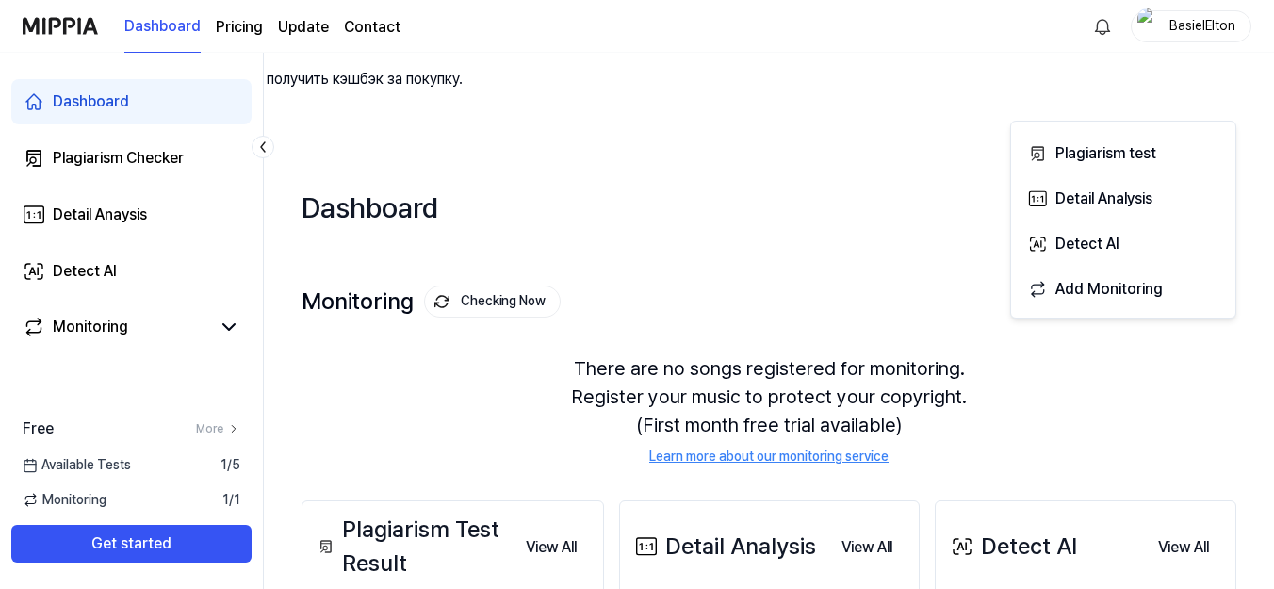
click at [1172, 197] on div "Start New Test" at bounding box center [1173, 209] width 107 height 25
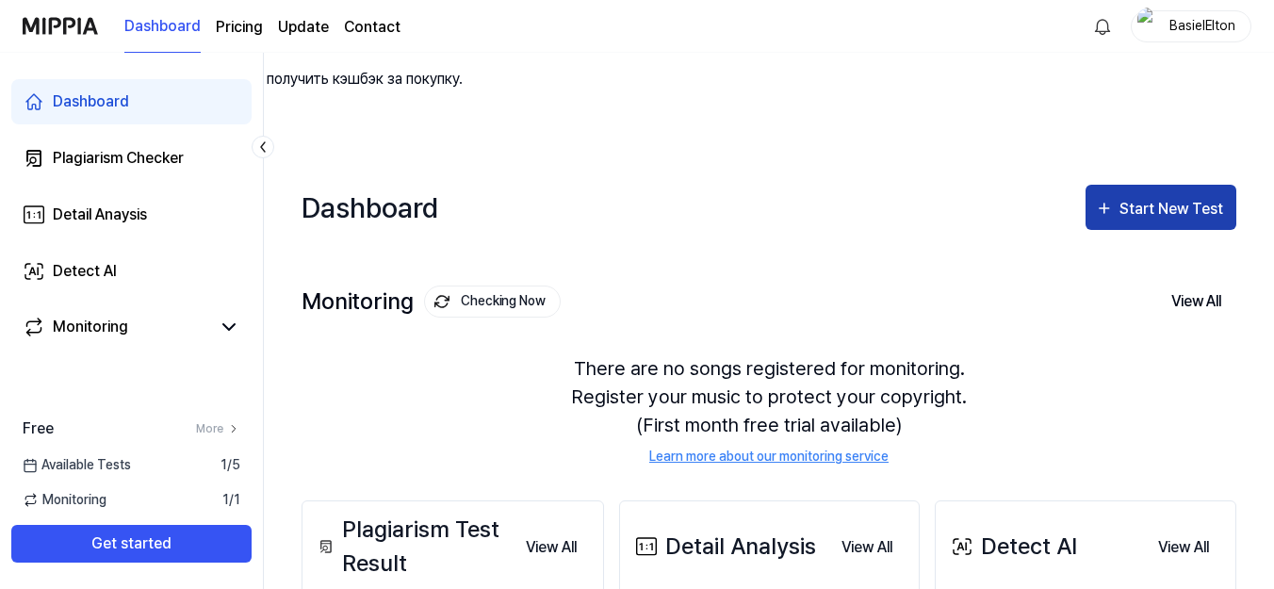
click at [1154, 197] on div "Start New Test" at bounding box center [1173, 209] width 107 height 25
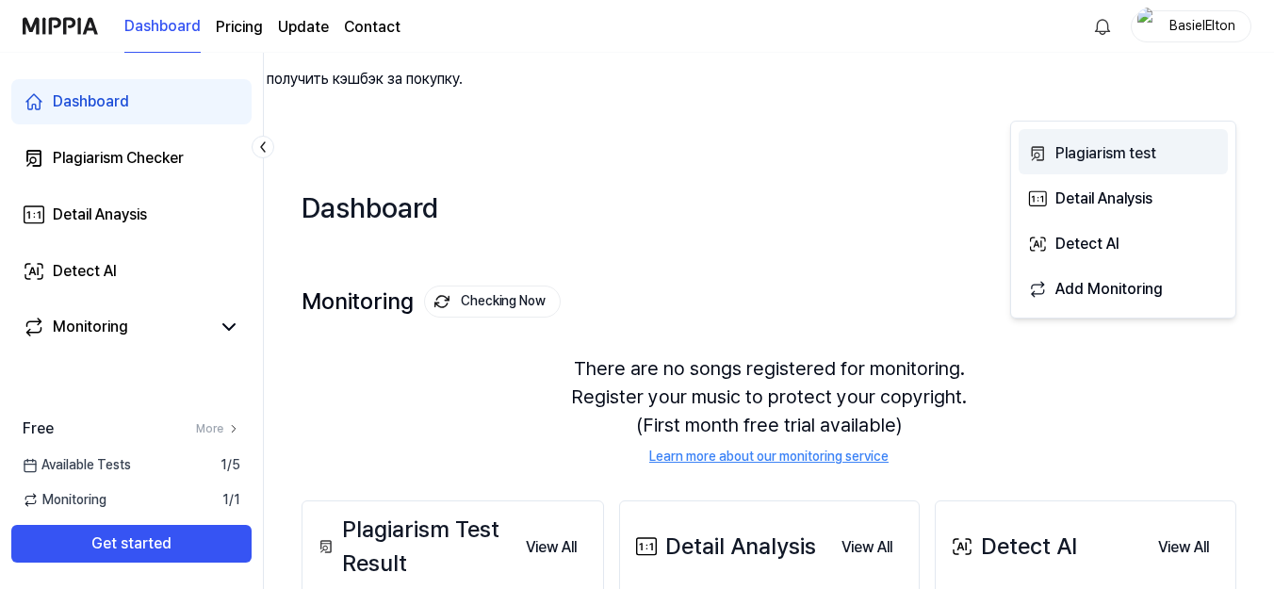
click at [1064, 155] on div "Plagiarism test" at bounding box center [1137, 153] width 164 height 25
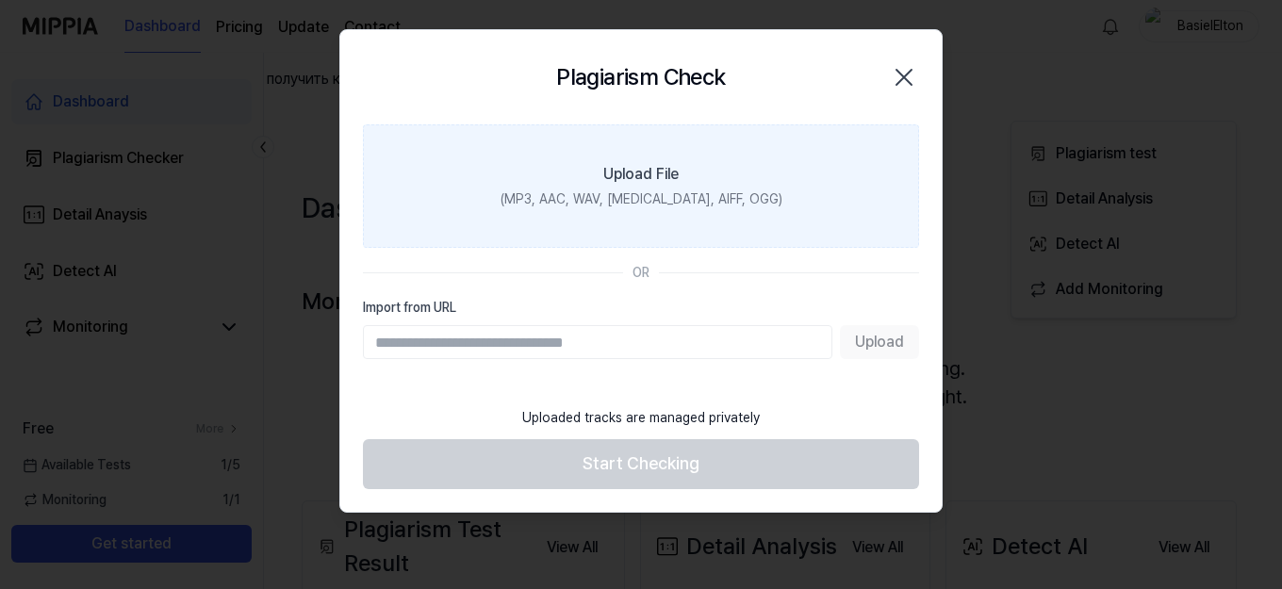
click at [652, 188] on label "Upload File (MP3, AAC, WAV, FLAC, AIFF, OGG)" at bounding box center [641, 185] width 556 height 123
click at [0, 0] on input "Upload File (MP3, AAC, WAV, FLAC, AIFF, OGG)" at bounding box center [0, 0] width 0 height 0
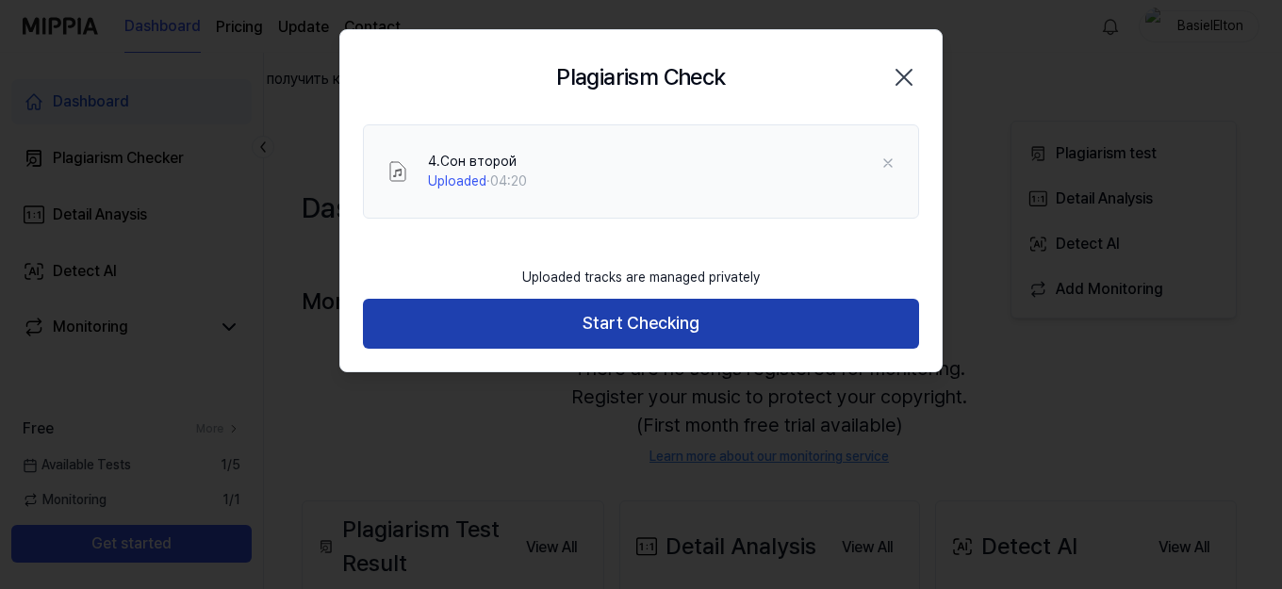
click at [688, 325] on button "Start Checking" at bounding box center [641, 324] width 556 height 50
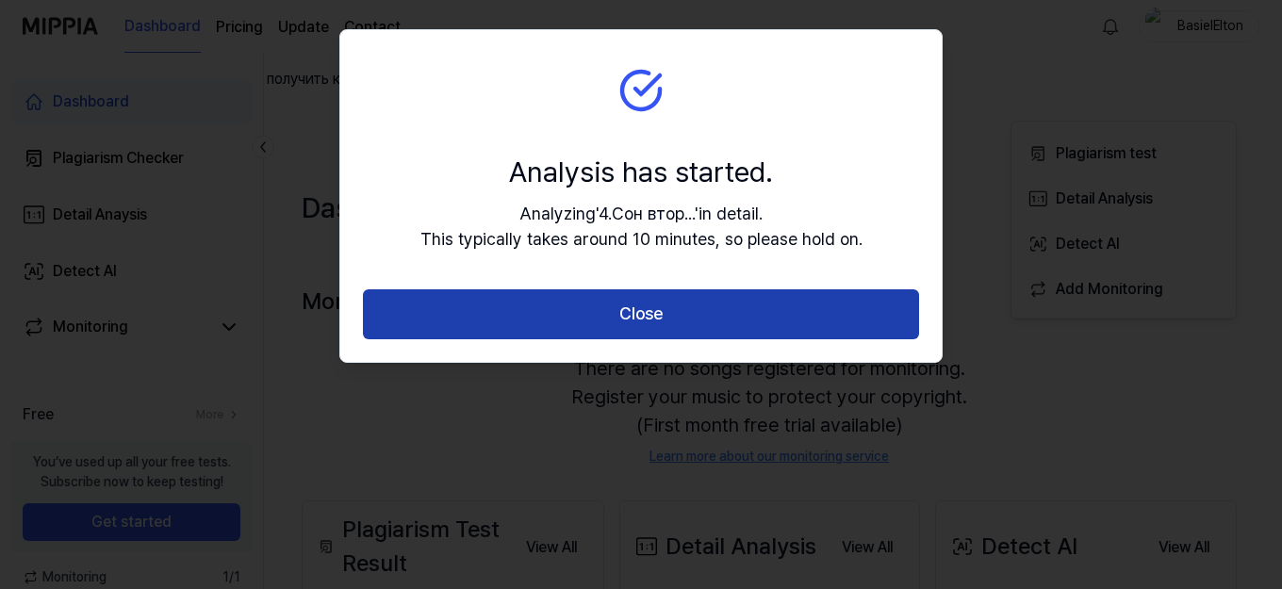
click at [677, 328] on button "Close" at bounding box center [641, 314] width 556 height 50
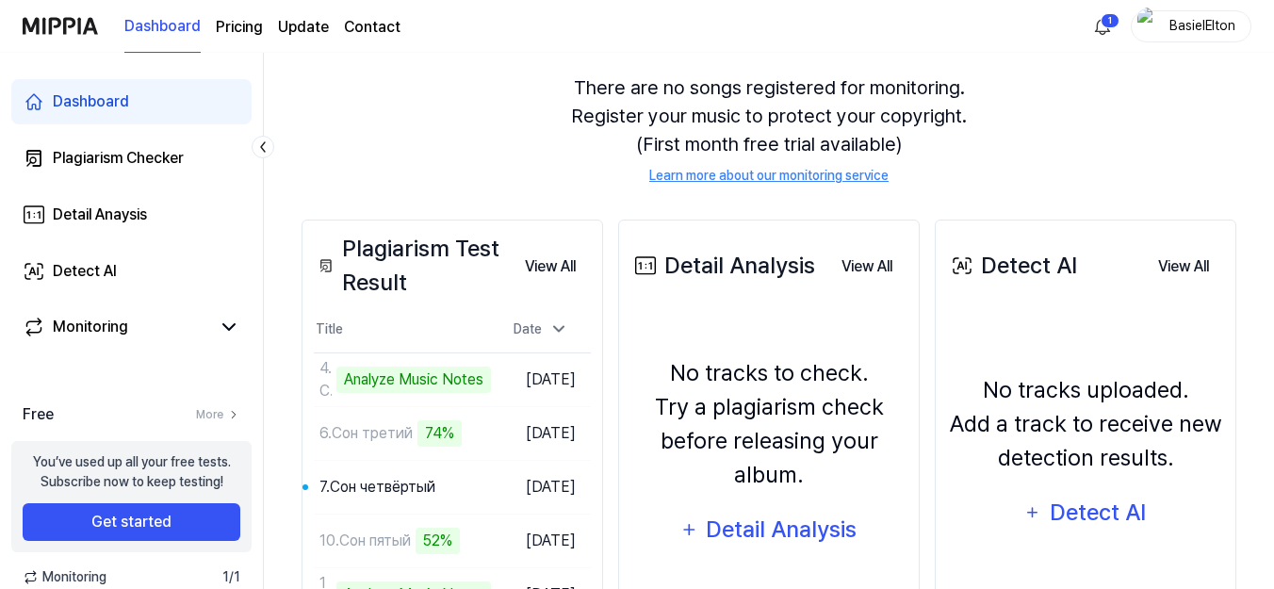
scroll to position [375, 0]
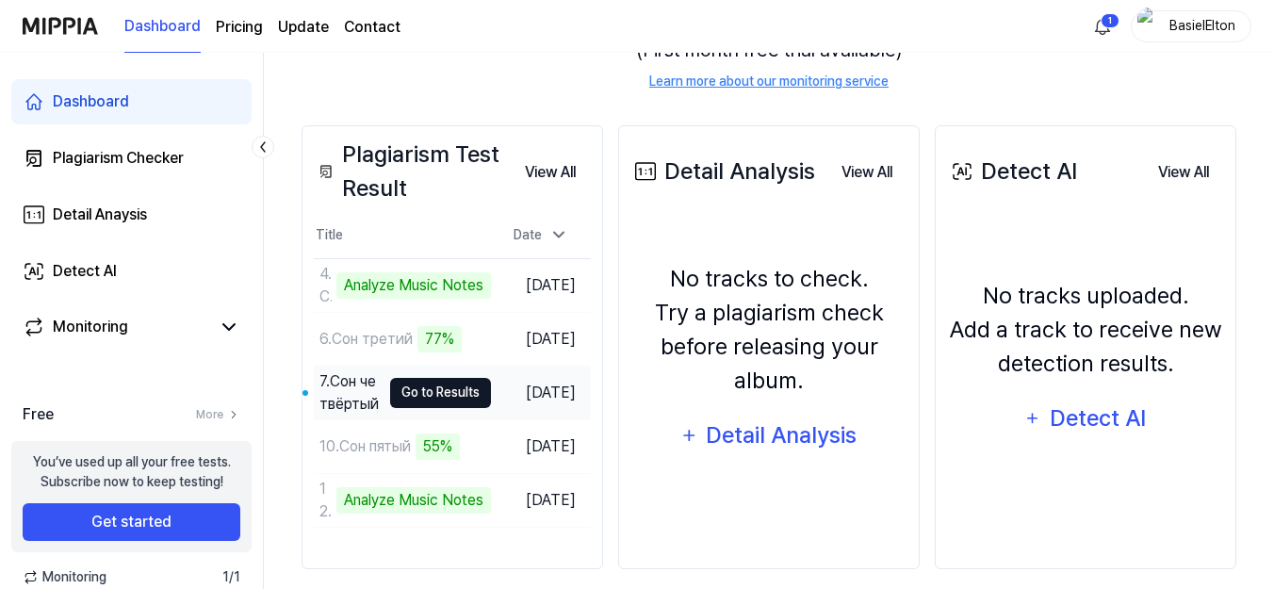
click at [463, 378] on button "Go to Results" at bounding box center [440, 393] width 101 height 30
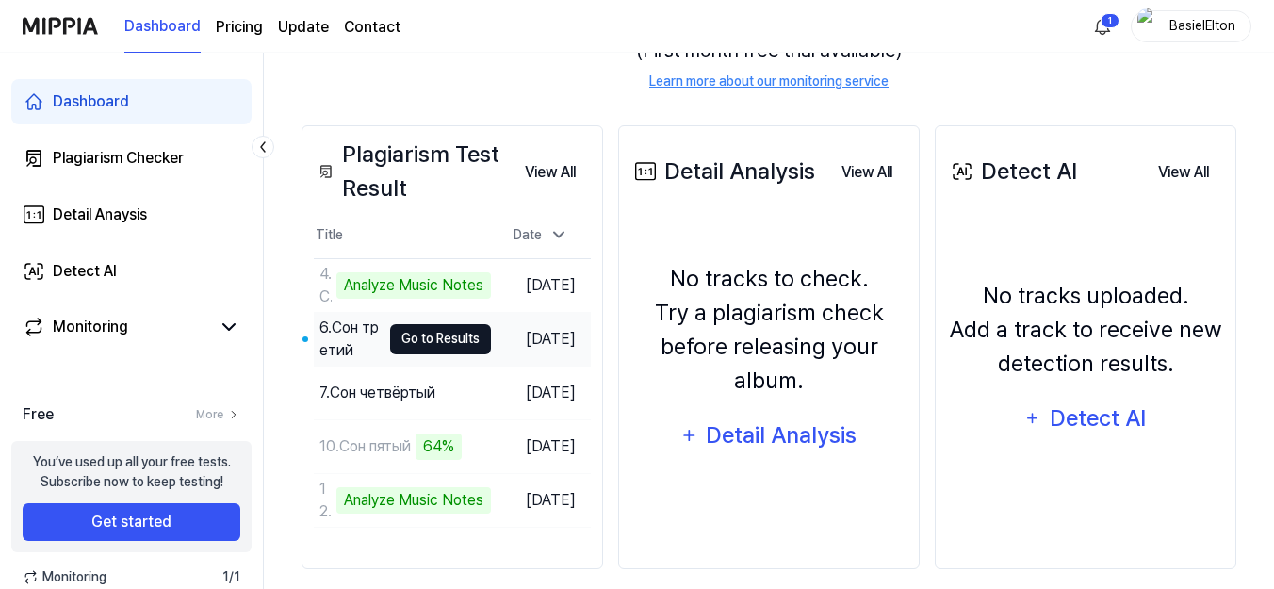
click at [461, 324] on button "Go to Results" at bounding box center [440, 339] width 101 height 30
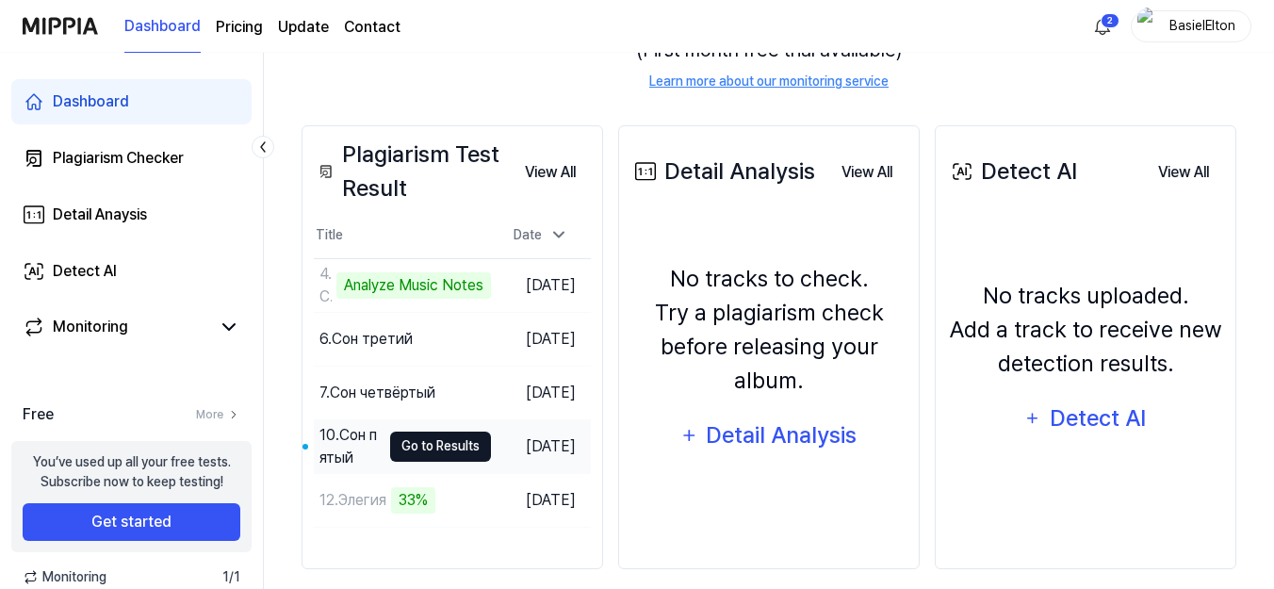
click at [463, 432] on button "Go to Results" at bounding box center [440, 447] width 101 height 30
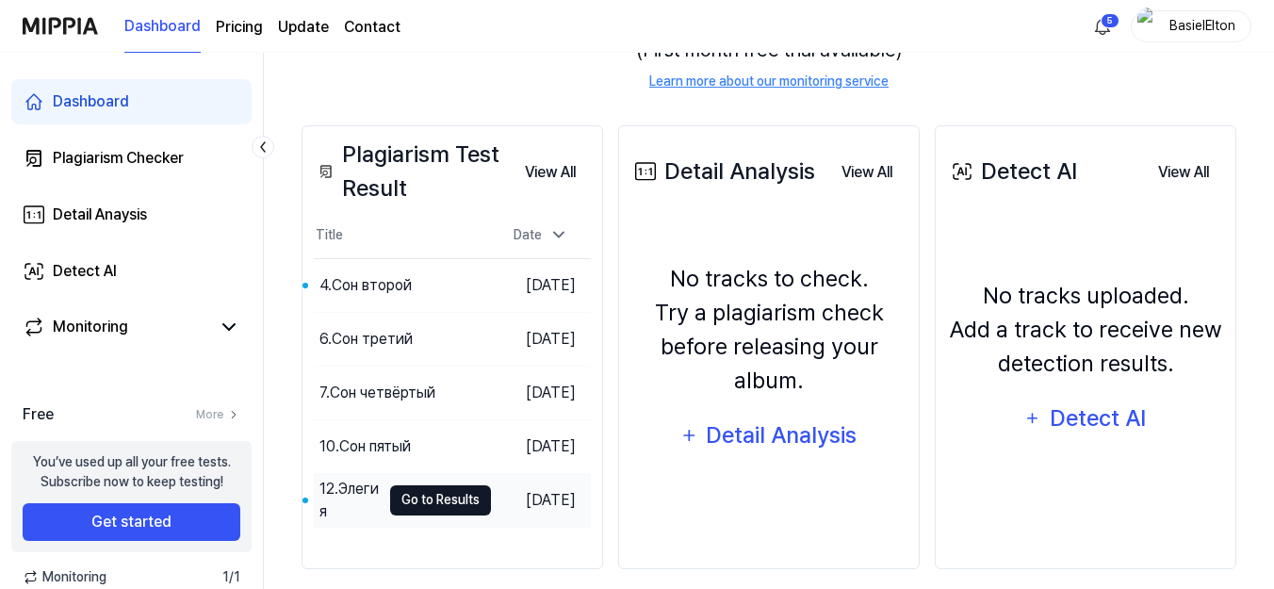
click at [459, 490] on button "Go to Results" at bounding box center [440, 500] width 101 height 30
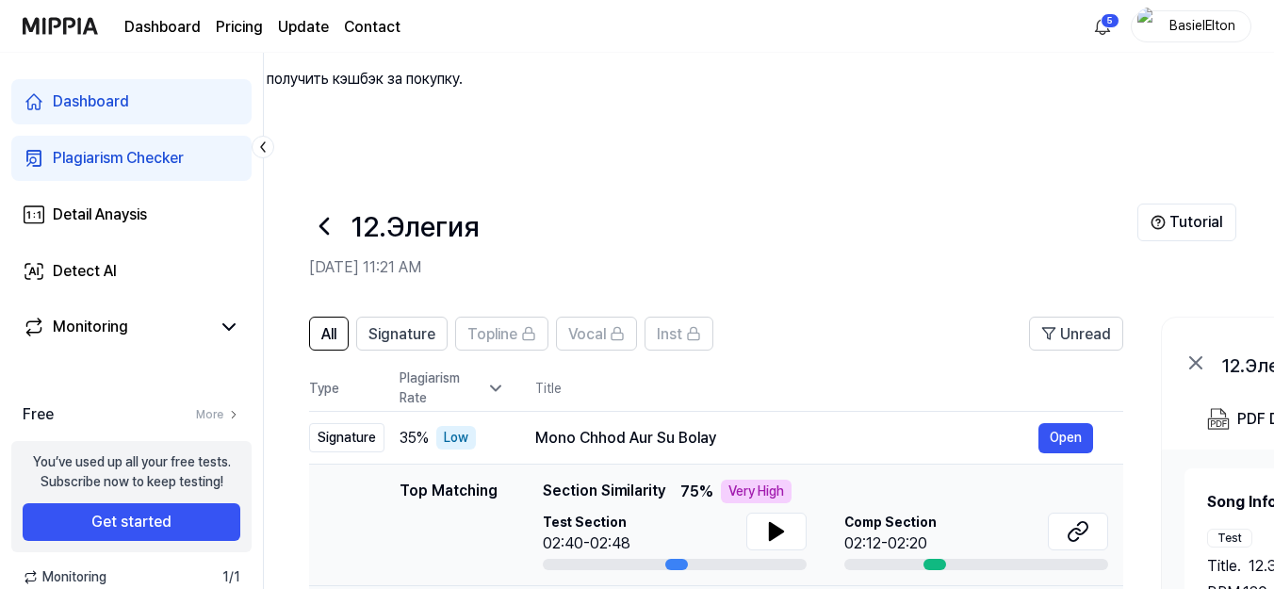
scroll to position [188, 0]
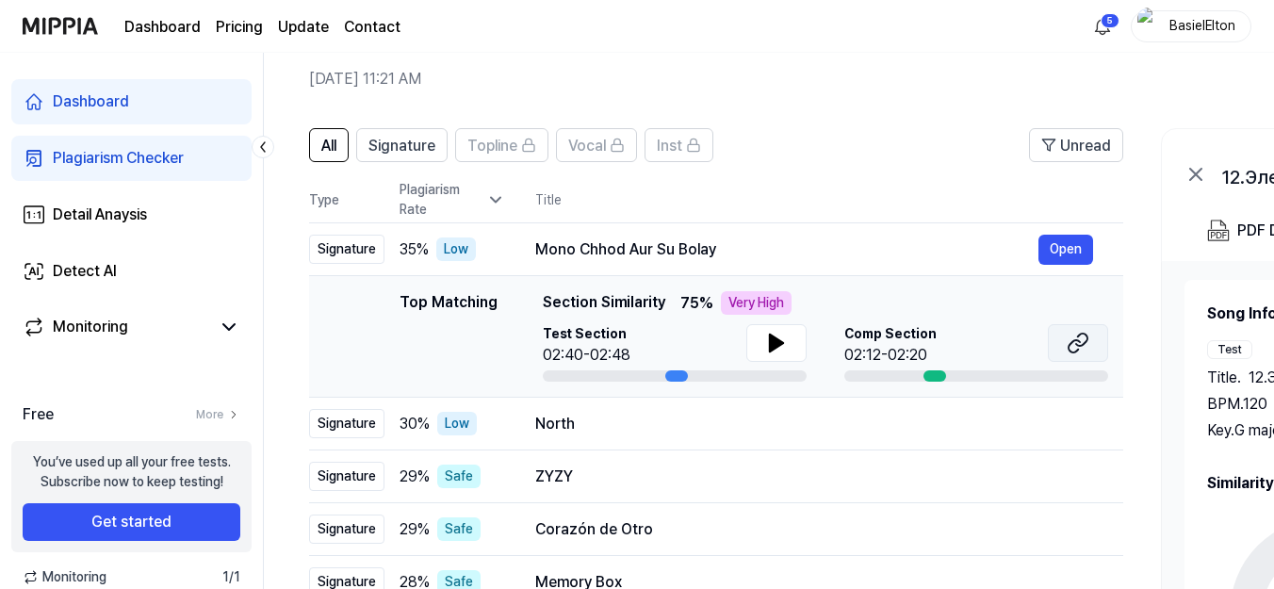
click at [1067, 332] on icon at bounding box center [1078, 343] width 23 height 23
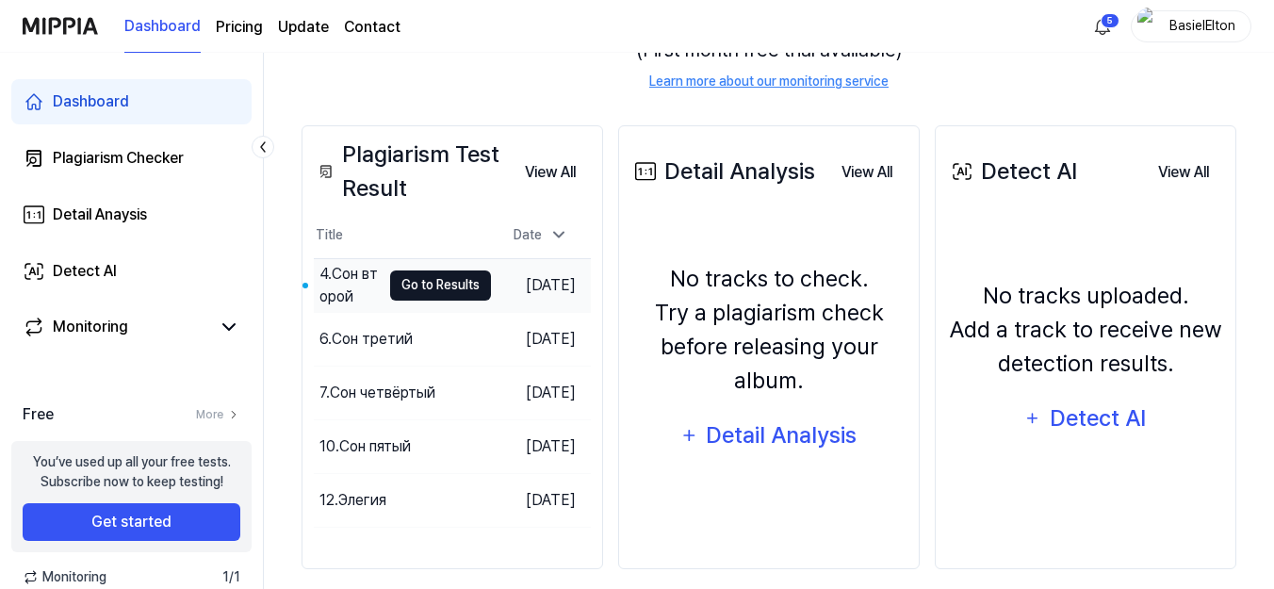
click at [433, 270] on button "Go to Results" at bounding box center [440, 285] width 101 height 30
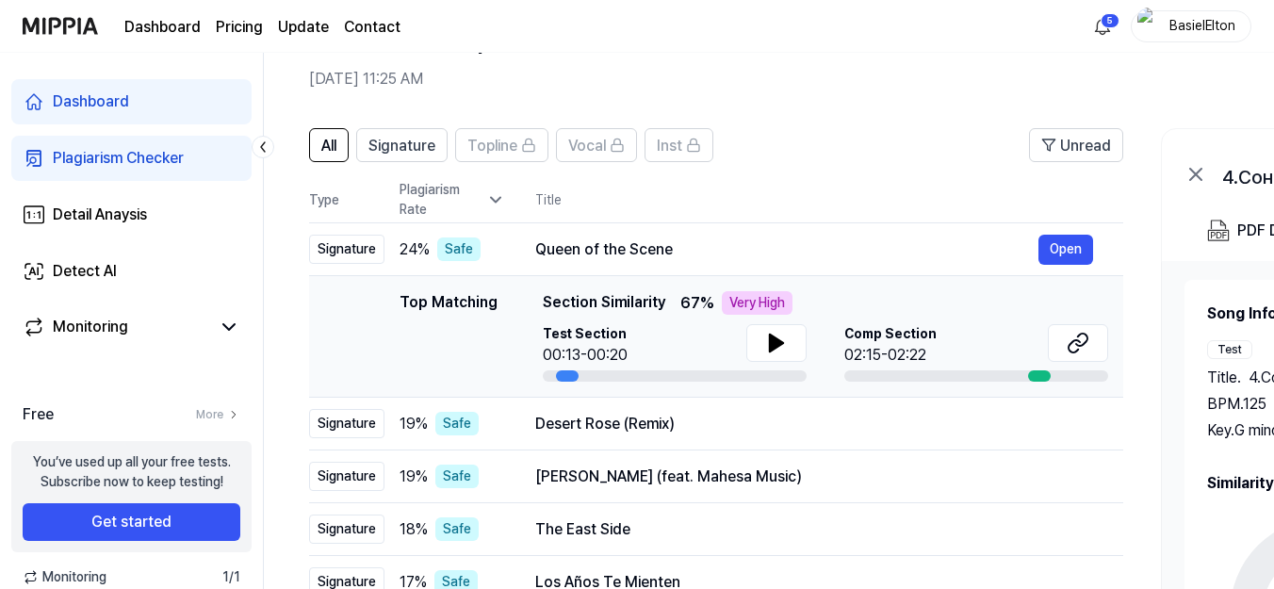
scroll to position [361, 0]
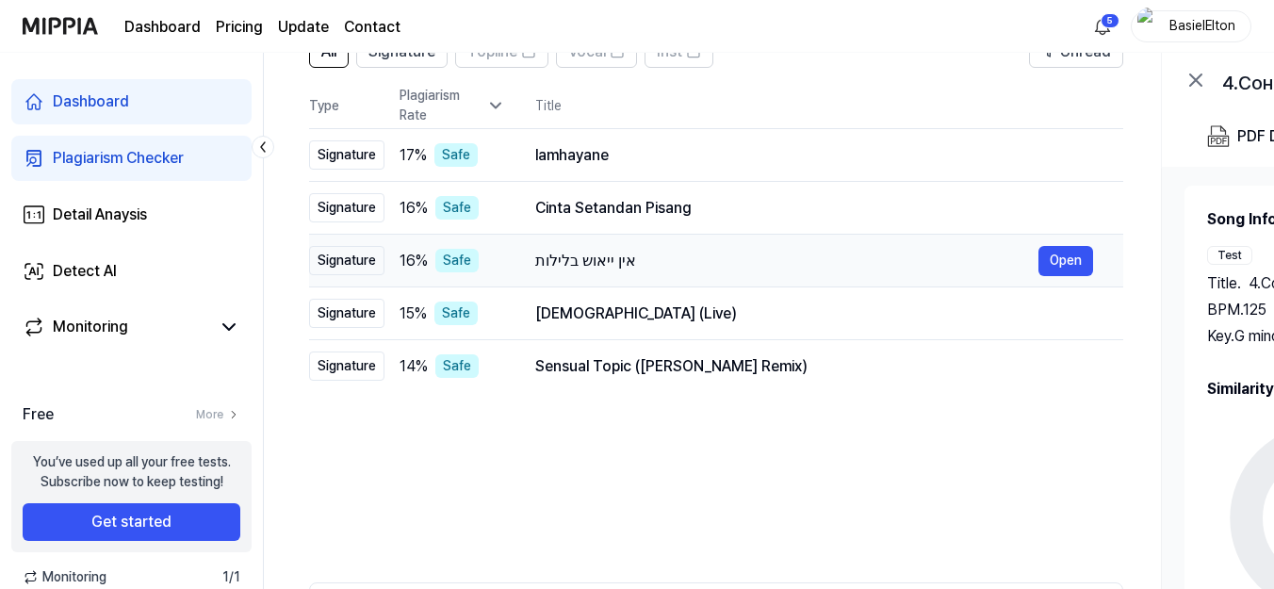
scroll to position [94, 0]
